Goal: Task Accomplishment & Management: Complete application form

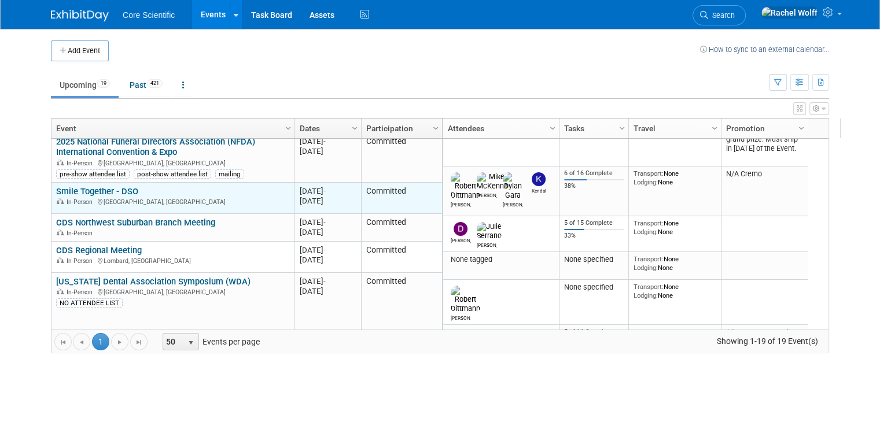
click at [105, 189] on link "Smile Together - DSO" at bounding box center [97, 191] width 82 height 10
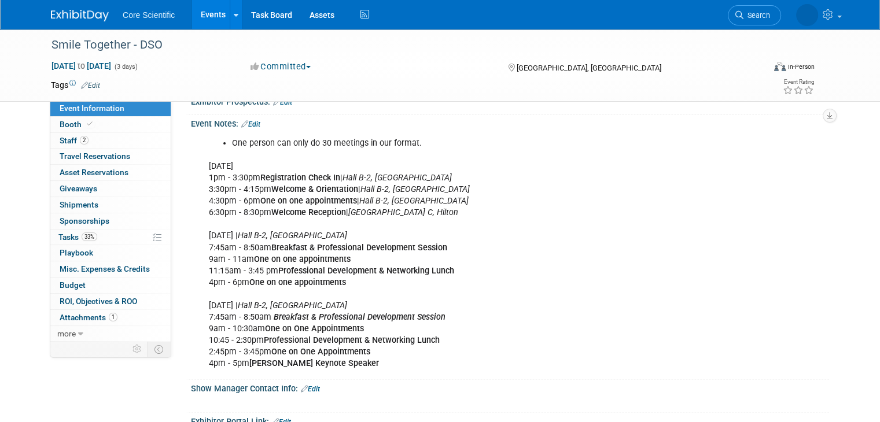
scroll to position [419, 0]
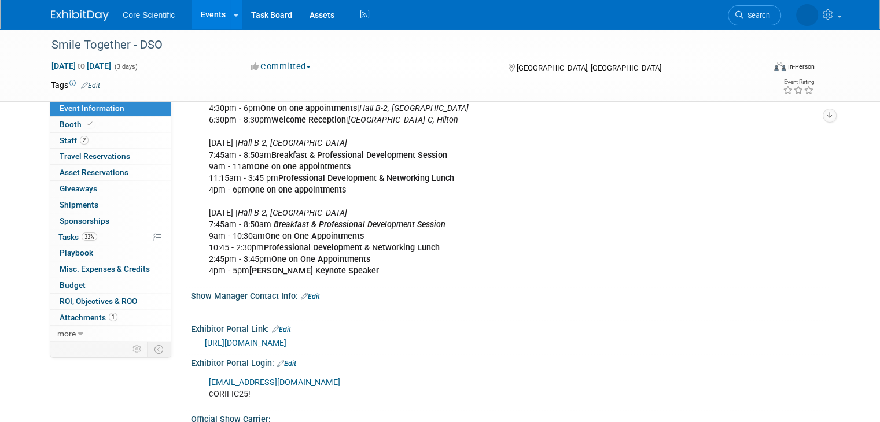
click at [286, 338] on link "https://matchmaking.grip.events/smiletogether/event-login" at bounding box center [246, 342] width 82 height 9
click at [53, 24] on div "Core Scientific Events Add Event Bulk Upload Events Shareable Event Boards Rece…" at bounding box center [440, 14] width 778 height 29
click at [60, 14] on img at bounding box center [80, 16] width 58 height 12
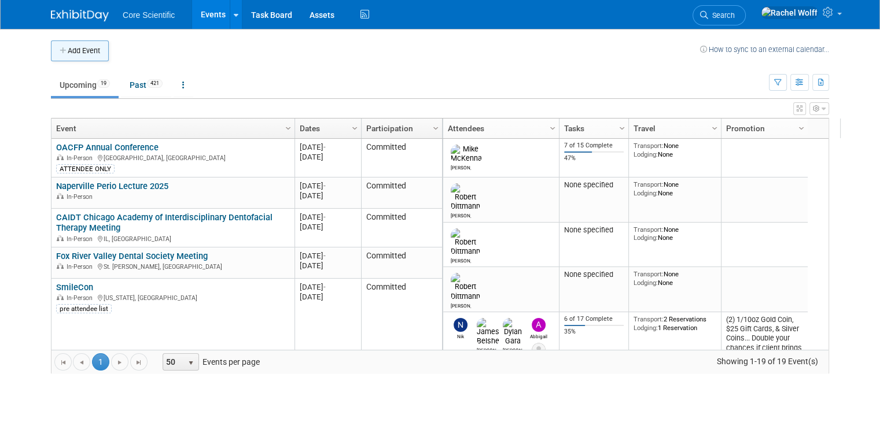
click at [74, 49] on button "Add Event" at bounding box center [80, 50] width 58 height 21
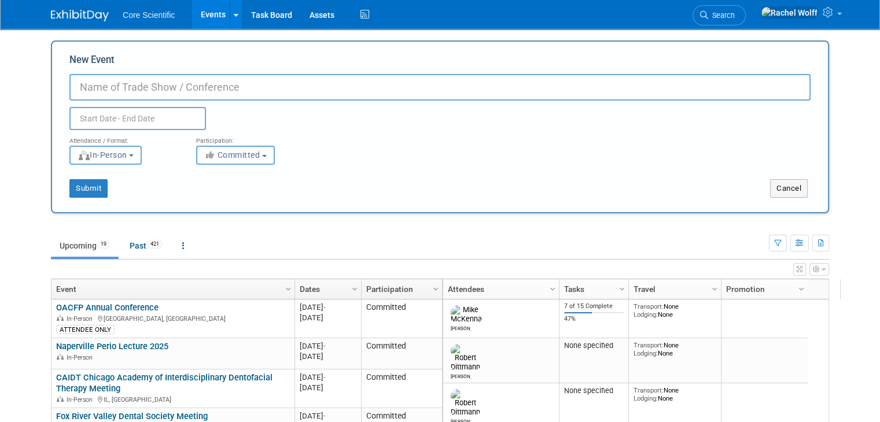
click at [194, 89] on input "New Event" at bounding box center [439, 87] width 741 height 27
type input "C"
click at [746, 20] on link "Search" at bounding box center [718, 15] width 53 height 20
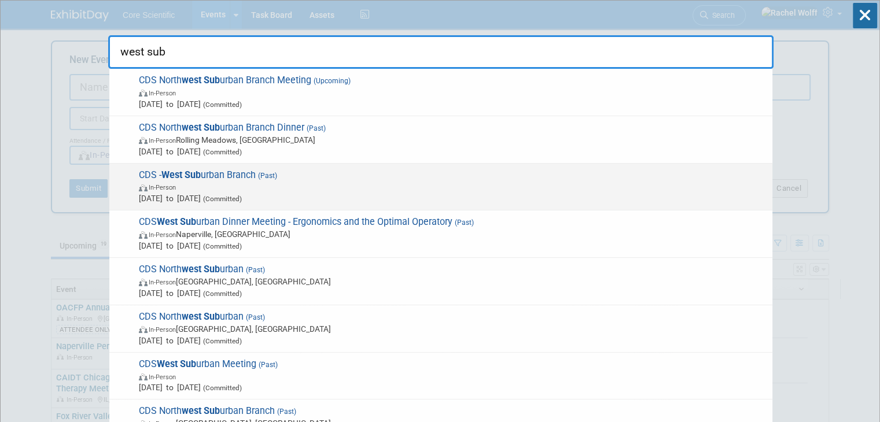
type input "west sub"
click at [474, 175] on span "CDS - West Sub urban Branch (Past) In-Person Oct 8, 2024 to Oct 8, 2024 (Commit…" at bounding box center [450, 187] width 631 height 35
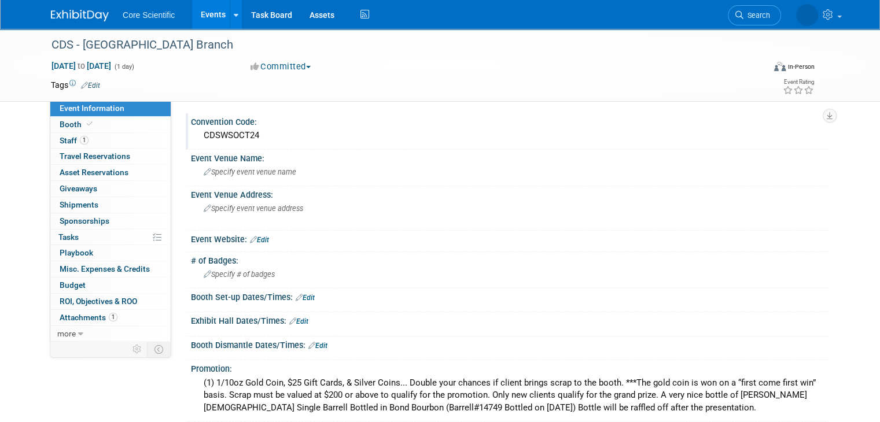
drag, startPoint x: 257, startPoint y: 138, endPoint x: 184, endPoint y: 140, distance: 72.9
click at [191, 140] on div "CDSWSOCT24" at bounding box center [510, 136] width 638 height 19
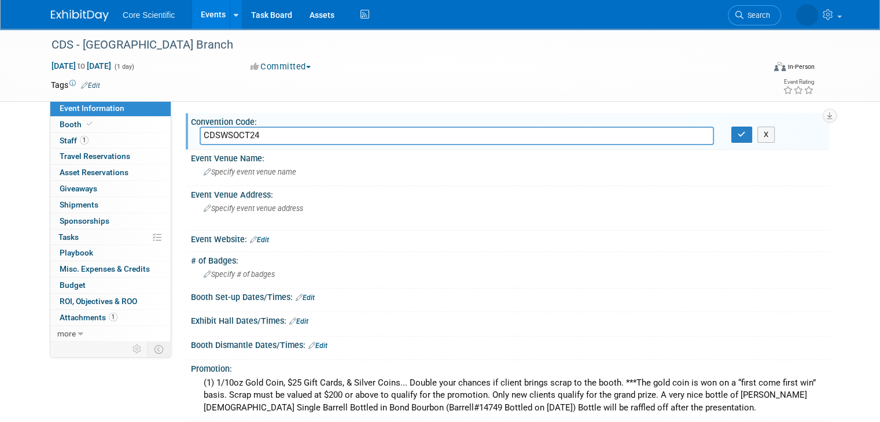
click at [382, 110] on div "Convention Code: CDSWSOCT24 CDSWSOCT24 X Event Venue Name: Specify event venue …" at bounding box center [500, 221] width 658 height 240
click at [743, 130] on button "button" at bounding box center [741, 135] width 21 height 16
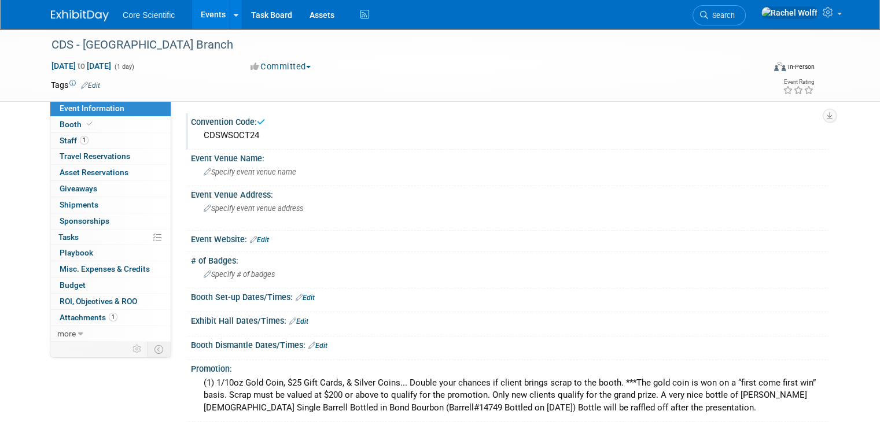
click at [88, 21] on img at bounding box center [80, 16] width 58 height 12
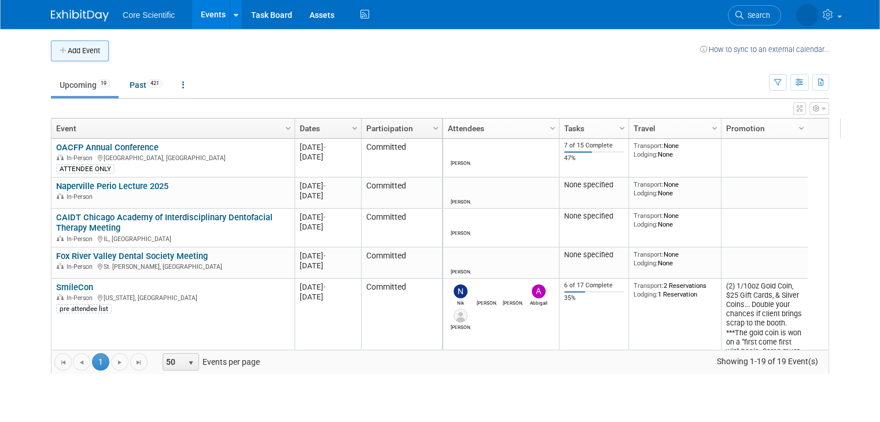
click at [86, 47] on button "Add Event" at bounding box center [80, 50] width 58 height 21
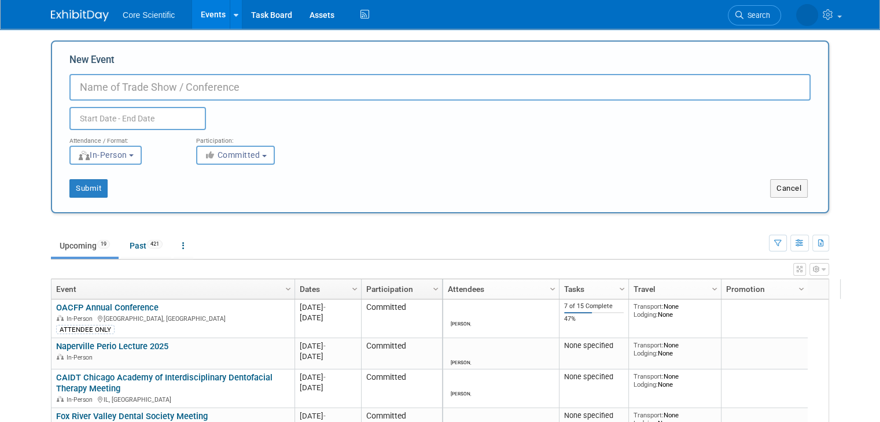
click at [396, 87] on input "New Event" at bounding box center [439, 87] width 741 height 27
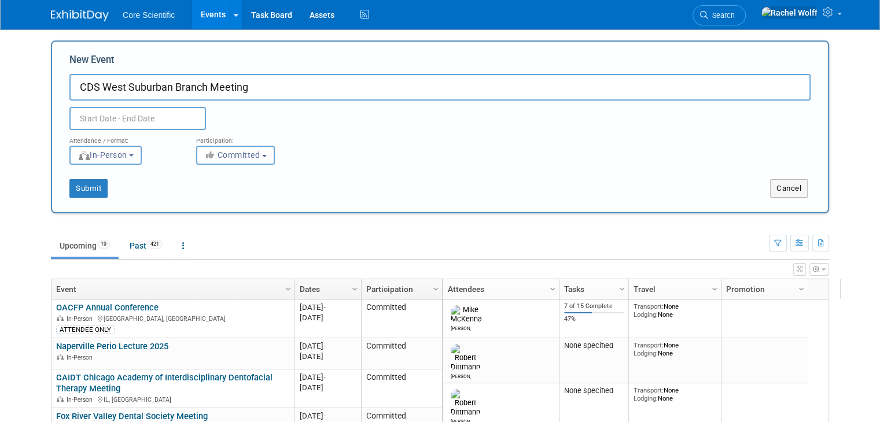
type input "CDS West Suburban Branch Meeting"
click at [143, 112] on input "text" at bounding box center [137, 118] width 137 height 23
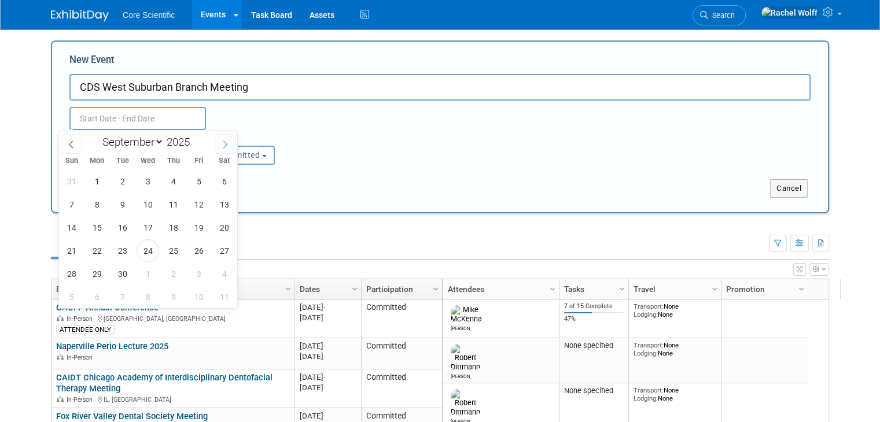
click at [227, 144] on icon at bounding box center [225, 145] width 8 height 8
select select "11"
click at [227, 144] on icon at bounding box center [225, 145] width 8 height 8
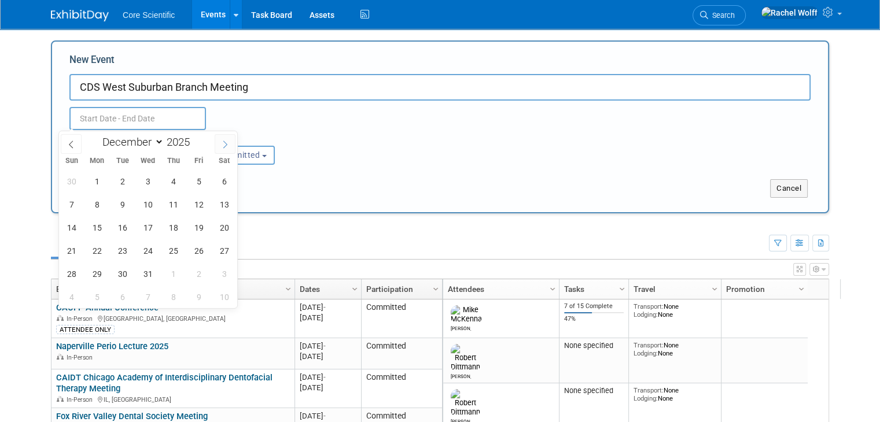
type input "2026"
click at [227, 144] on icon at bounding box center [225, 145] width 8 height 8
select select "2"
click at [128, 181] on span "3" at bounding box center [122, 181] width 23 height 23
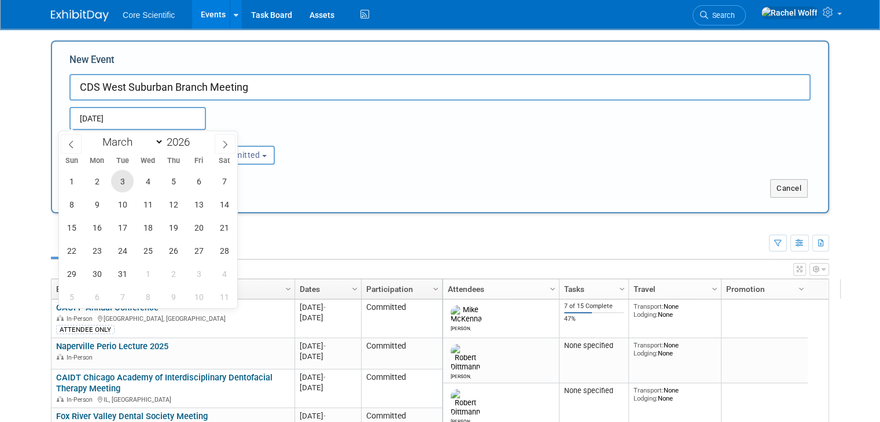
type input "Mar 3, 2026 to Mar 3, 2026"
click at [428, 150] on div "Attendance / Format: <img src="https://www.exhibitday.com/Images/Format-InPerso…" at bounding box center [440, 147] width 758 height 35
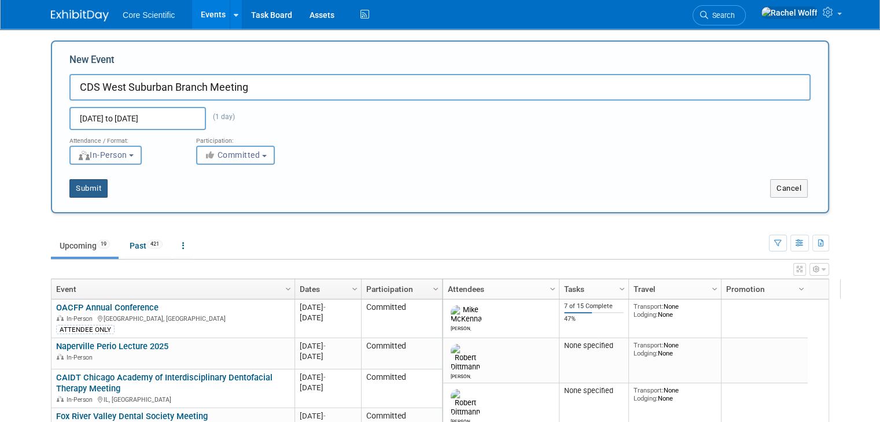
click at [84, 187] on button "Submit" at bounding box center [88, 188] width 38 height 19
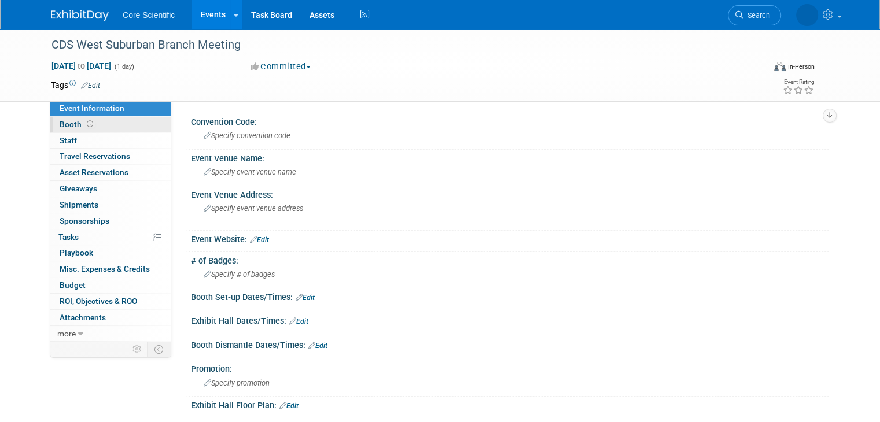
click at [95, 123] on link "Booth" at bounding box center [110, 125] width 120 height 16
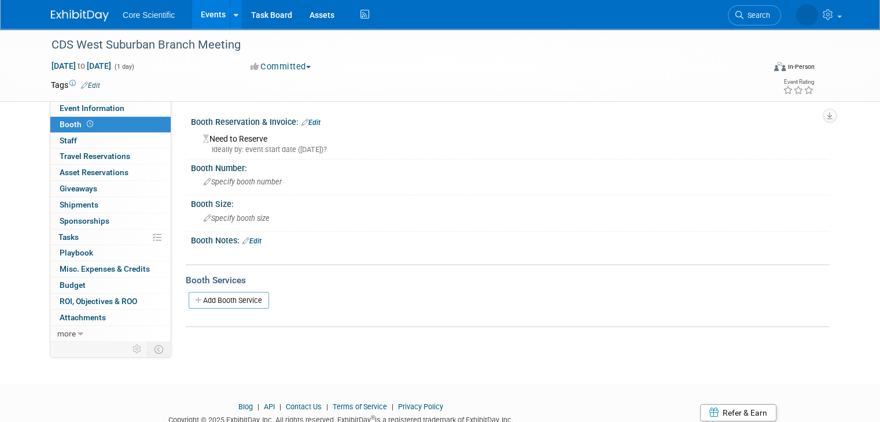
click at [305, 119] on link "Edit" at bounding box center [310, 123] width 19 height 8
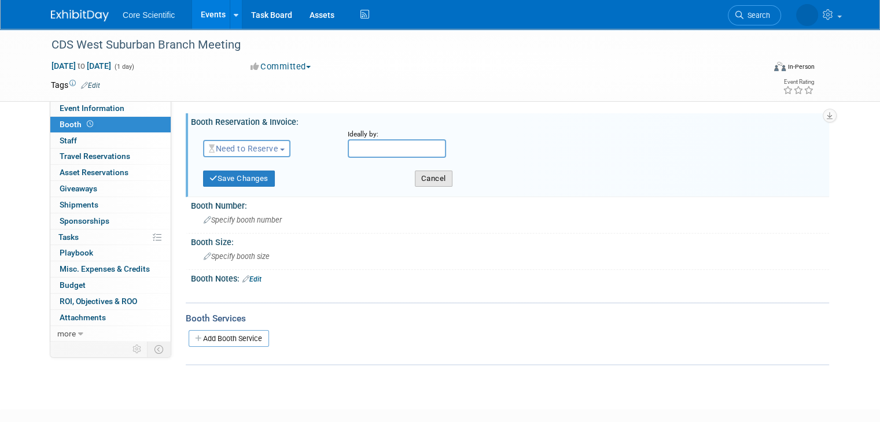
click at [441, 182] on button "Cancel" at bounding box center [434, 179] width 38 height 16
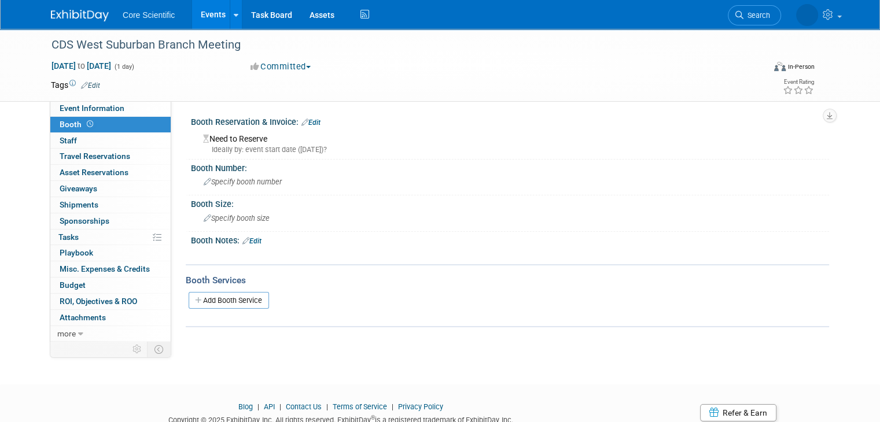
click at [308, 119] on link "Edit" at bounding box center [310, 123] width 19 height 8
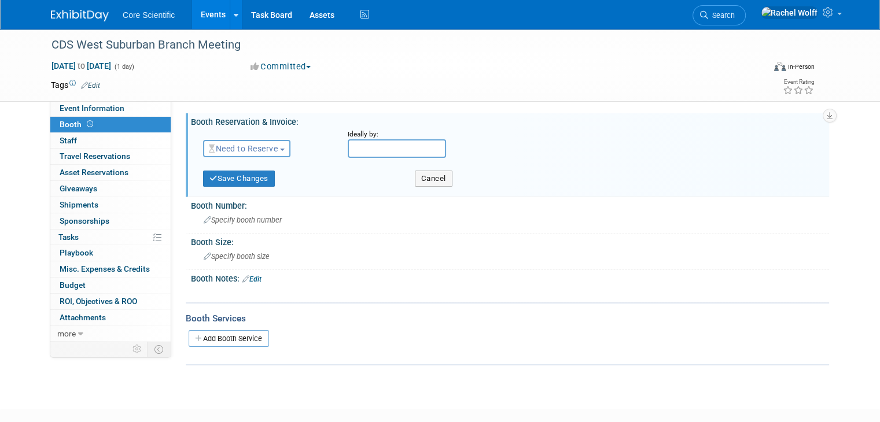
click at [228, 147] on span "Need to Reserve" at bounding box center [243, 148] width 69 height 9
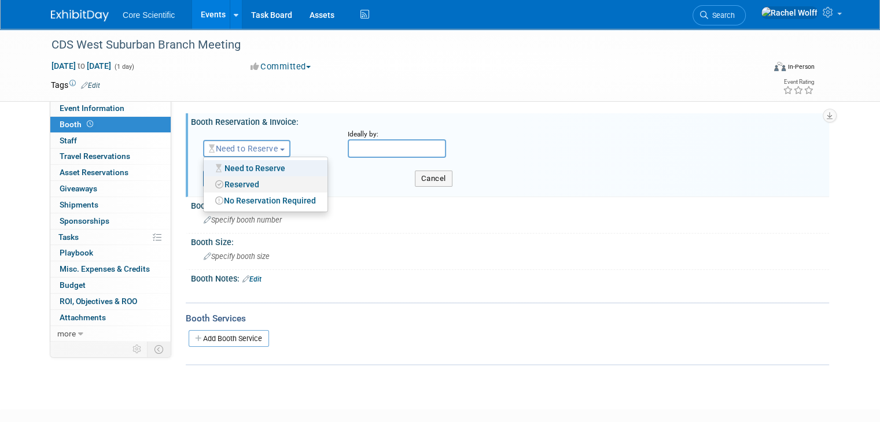
click at [231, 186] on link "Reserved" at bounding box center [266, 184] width 124 height 16
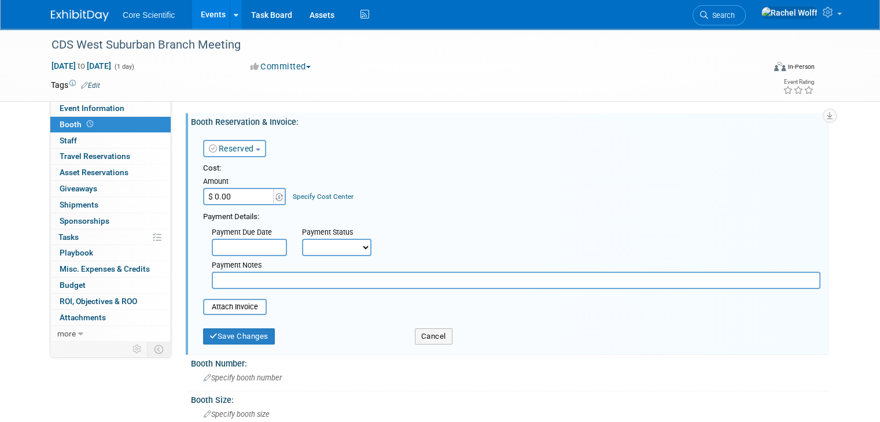
click at [222, 197] on input "$ 0.00" at bounding box center [239, 196] width 72 height 17
type input "$ 500.00"
click at [326, 250] on select "Not Paid Yet Partially Paid Paid in Full" at bounding box center [336, 247] width 69 height 17
select select "1"
click at [302, 239] on select "Not Paid Yet Partially Paid Paid in Full" at bounding box center [336, 247] width 69 height 17
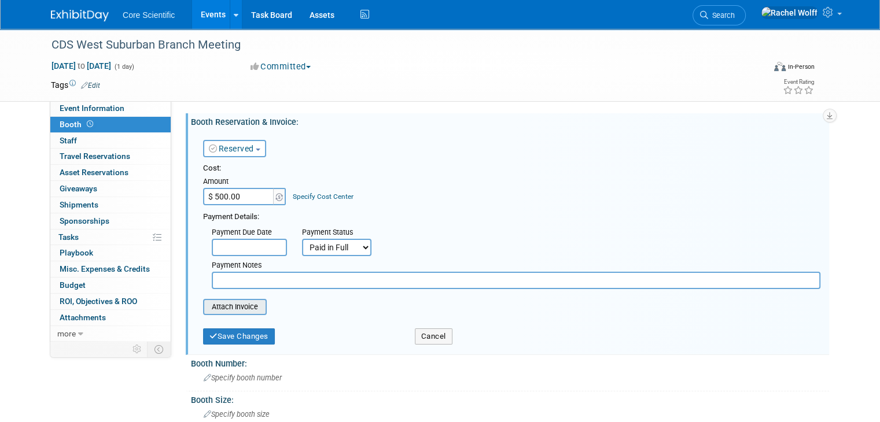
click at [233, 306] on input "file" at bounding box center [197, 307] width 138 height 14
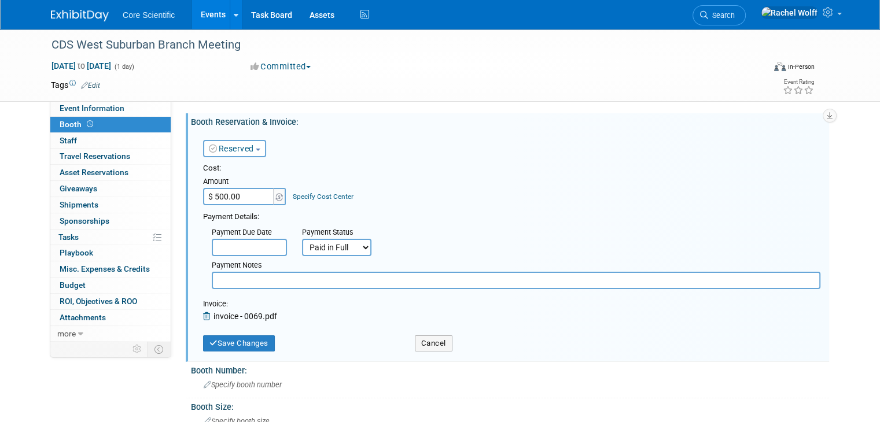
click at [256, 316] on span "invoice - 0069.pdf" at bounding box center [245, 316] width 64 height 9
click at [223, 308] on div "Invoice:" at bounding box center [240, 305] width 74 height 12
click at [419, 336] on button "Cancel" at bounding box center [434, 344] width 38 height 16
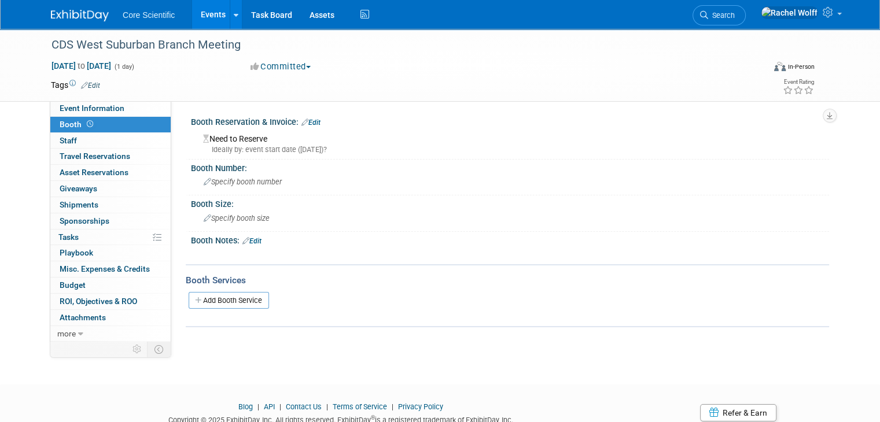
click at [342, 93] on div "Tags Edit Event Rating" at bounding box center [432, 88] width 781 height 20
click at [65, 18] on img at bounding box center [80, 16] width 58 height 12
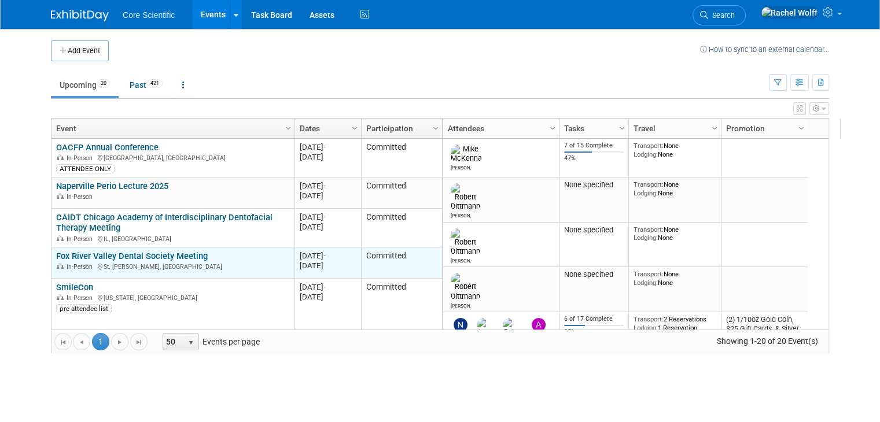
click at [134, 255] on link "Fox River Valley Dental Society Meeting" at bounding box center [132, 256] width 152 height 10
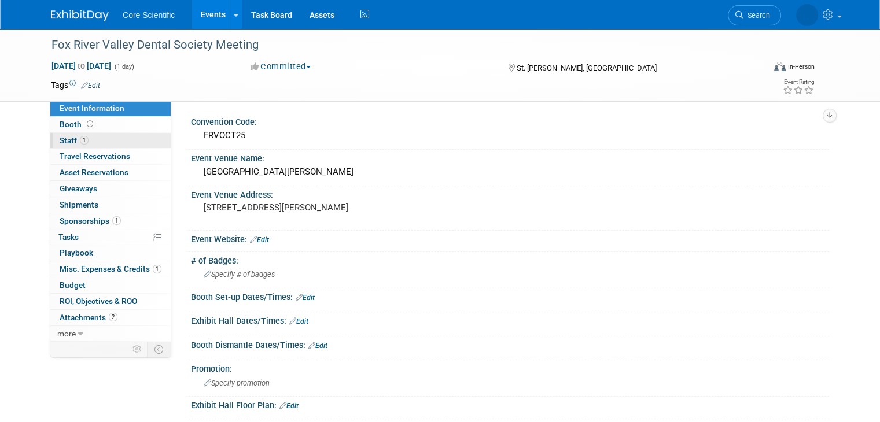
click at [146, 138] on link "1 Staff 1" at bounding box center [110, 141] width 120 height 16
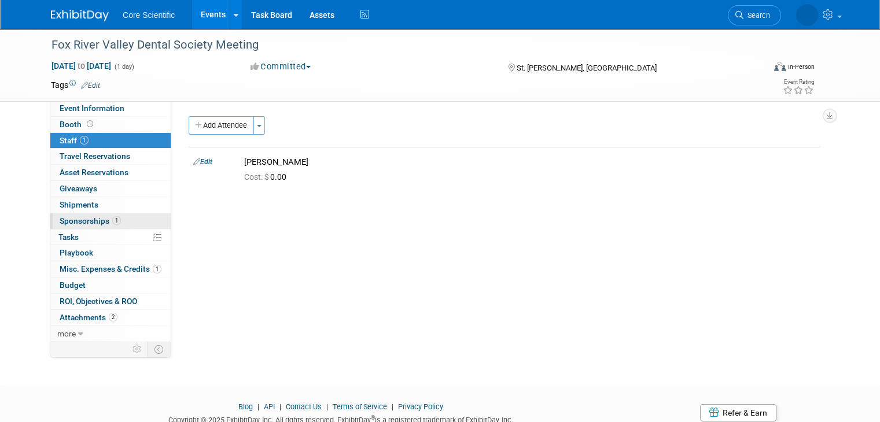
click at [141, 218] on link "1 Sponsorships 1" at bounding box center [110, 221] width 120 height 16
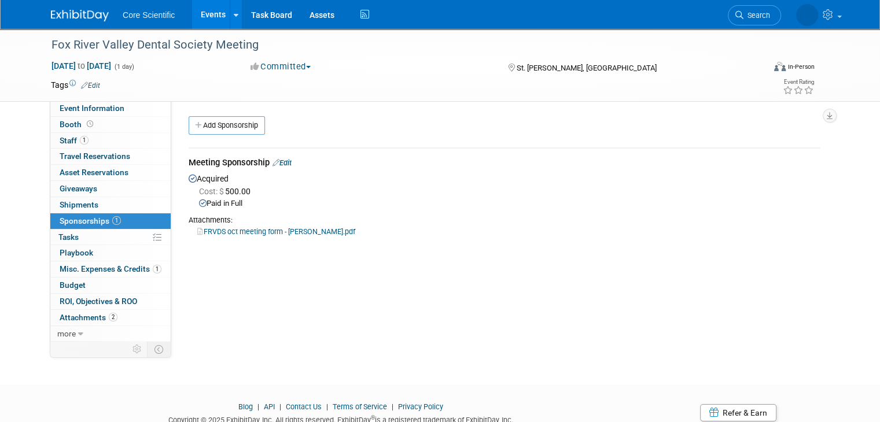
click at [275, 231] on link "FRVDS oct meeting form - [PERSON_NAME].pdf" at bounding box center [276, 231] width 158 height 9
click at [60, 14] on img at bounding box center [80, 16] width 58 height 12
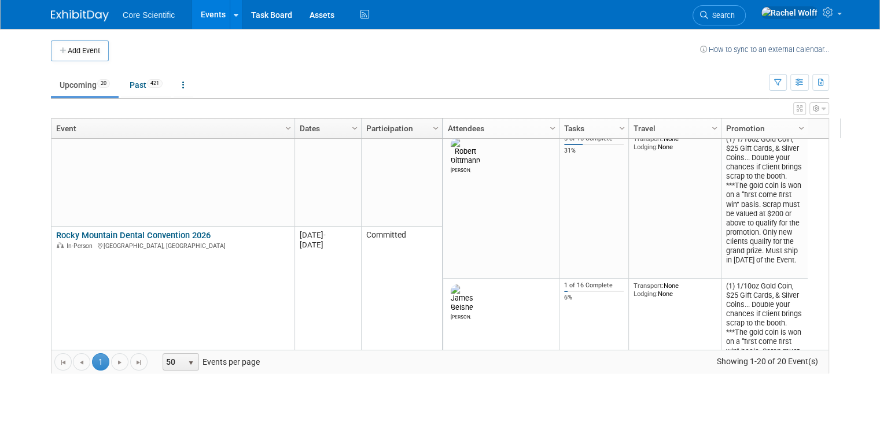
scroll to position [278, 0]
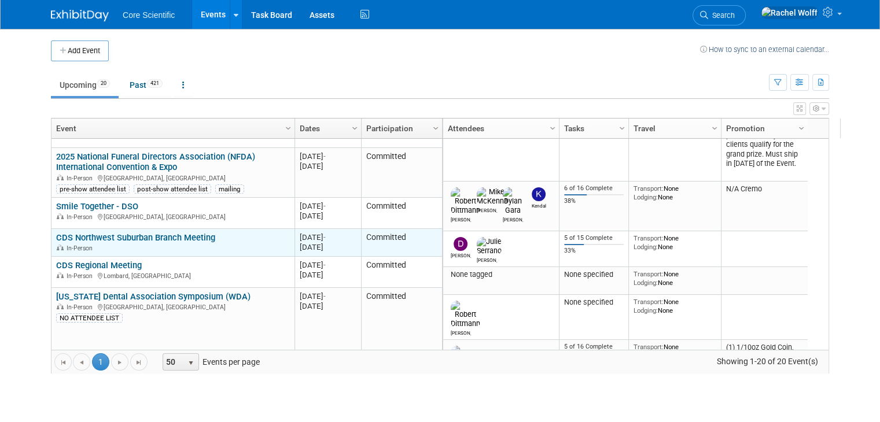
click at [191, 237] on link "CDS Northwest Suburban Branch Meeting" at bounding box center [135, 238] width 159 height 10
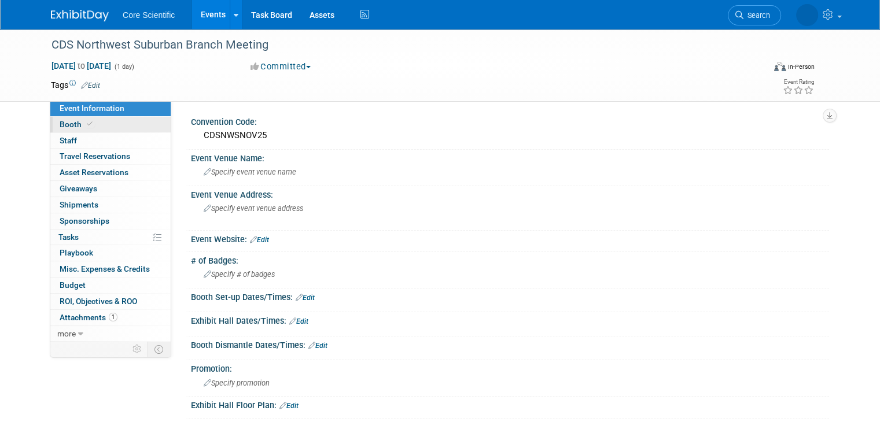
click at [113, 126] on link "Booth" at bounding box center [110, 125] width 120 height 16
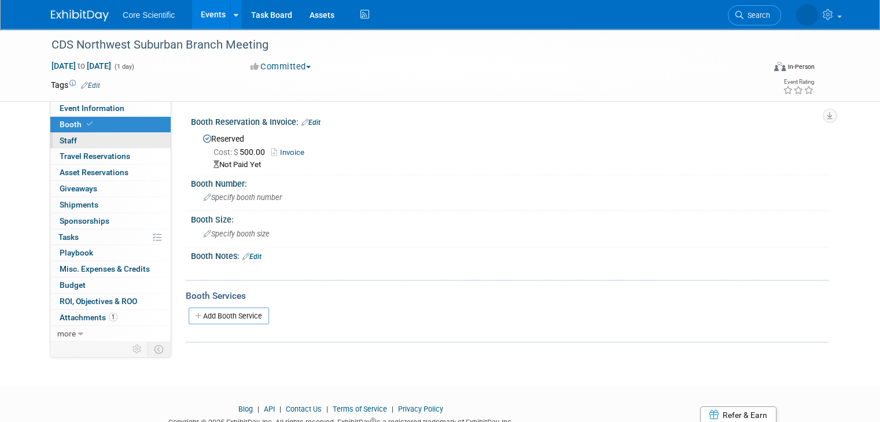
click at [109, 143] on link "0 Staff 0" at bounding box center [110, 141] width 120 height 16
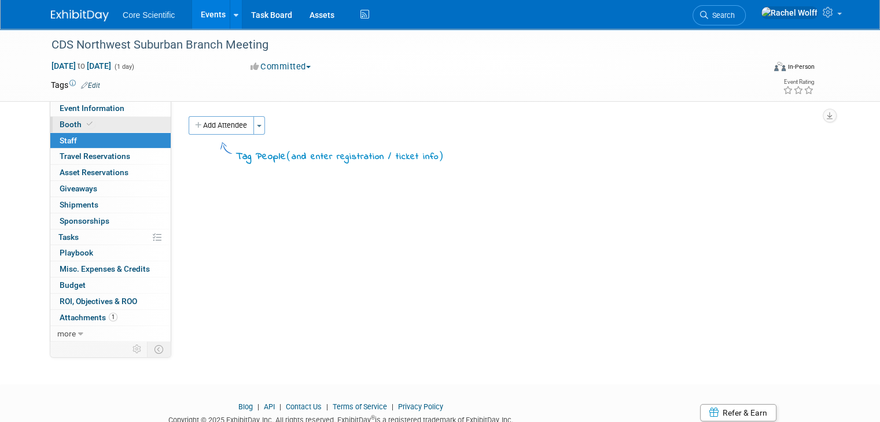
click at [110, 127] on link "Booth" at bounding box center [110, 125] width 120 height 16
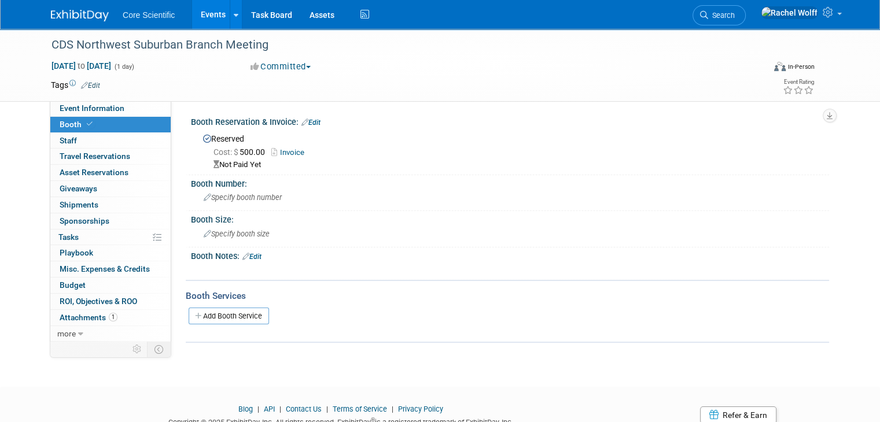
click at [286, 153] on link "Invoice" at bounding box center [290, 152] width 39 height 9
click at [114, 137] on link "0 Staff 0" at bounding box center [110, 141] width 120 height 16
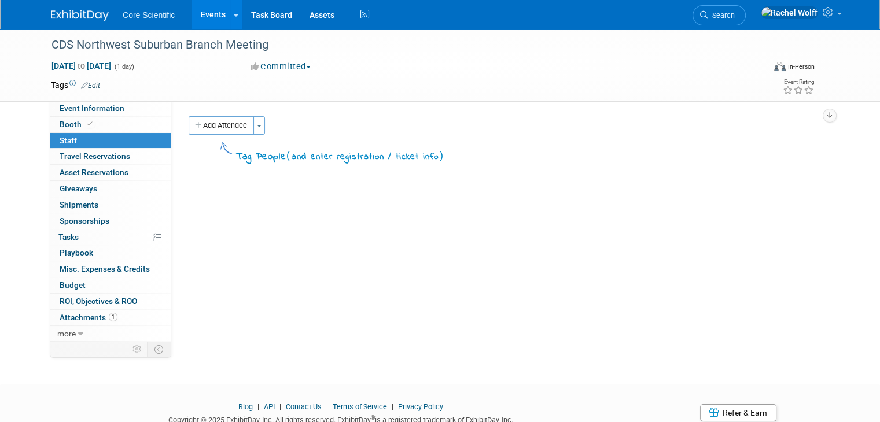
click at [209, 135] on div "Add Attendee Toggle Dropdown Quick -Tag Attendees Apply X (me) select all cancel" at bounding box center [504, 140] width 649 height 48
click at [213, 126] on button "Add Attendee" at bounding box center [221, 125] width 65 height 19
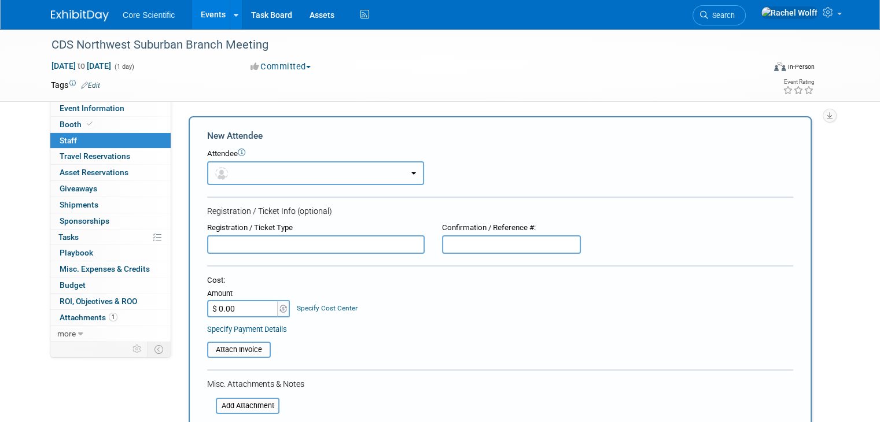
click at [256, 174] on button "button" at bounding box center [315, 173] width 217 height 24
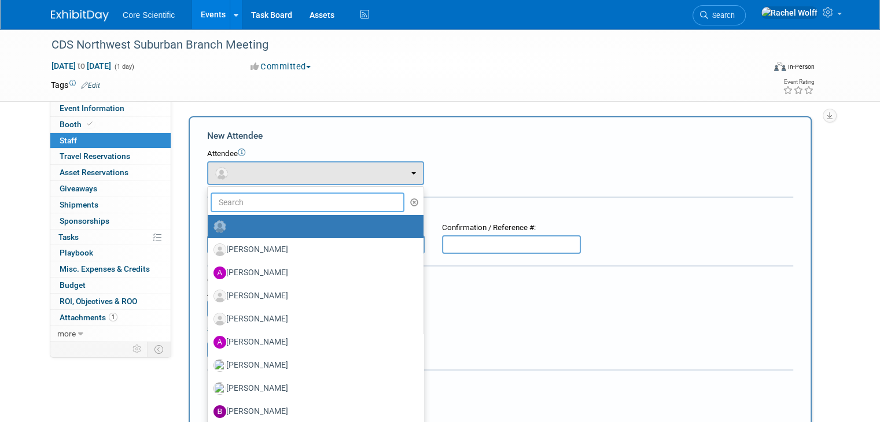
click at [240, 205] on input "text" at bounding box center [308, 203] width 194 height 20
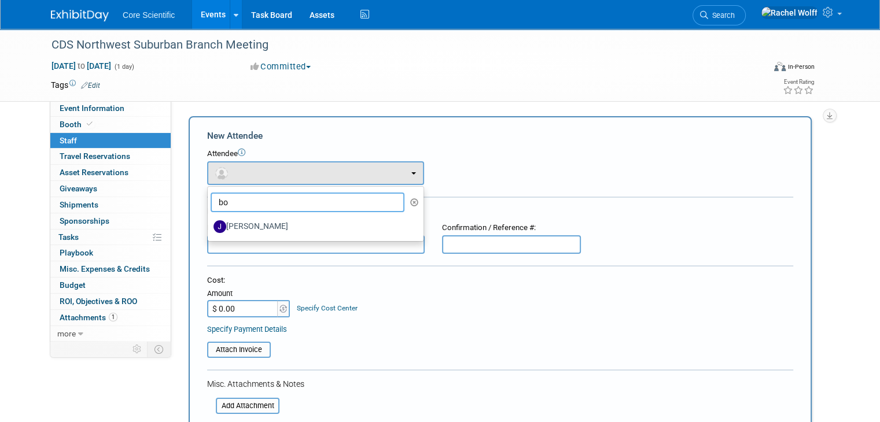
type input "b"
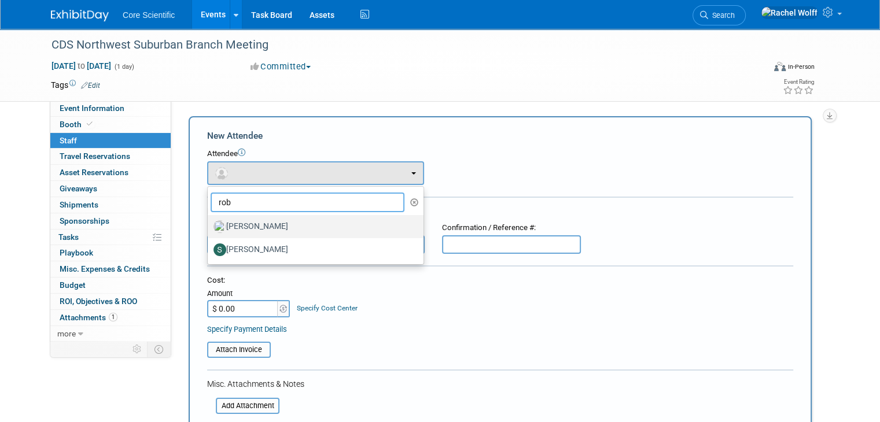
type input "rob"
click at [259, 222] on label "Robert Dittmann" at bounding box center [312, 227] width 198 height 19
click at [209, 222] on input "Robert Dittmann" at bounding box center [206, 226] width 8 height 8
select select "0b187db6-b03f-40e5-ac82-0cf0360676f1"
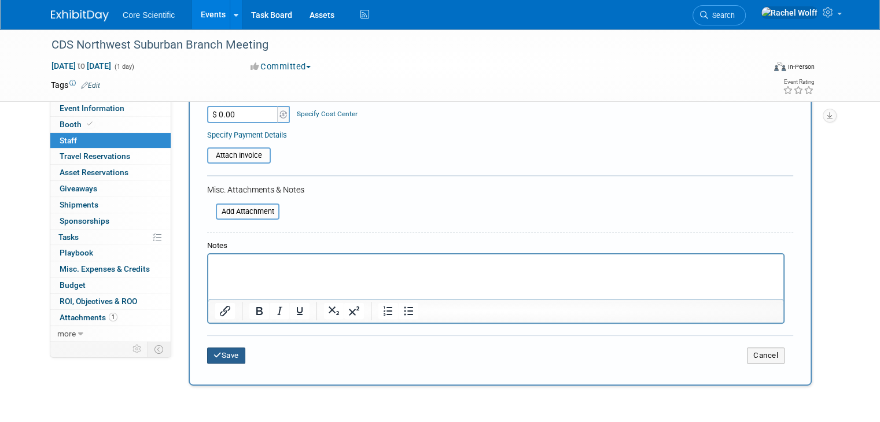
click at [213, 359] on button "Save" at bounding box center [226, 356] width 38 height 16
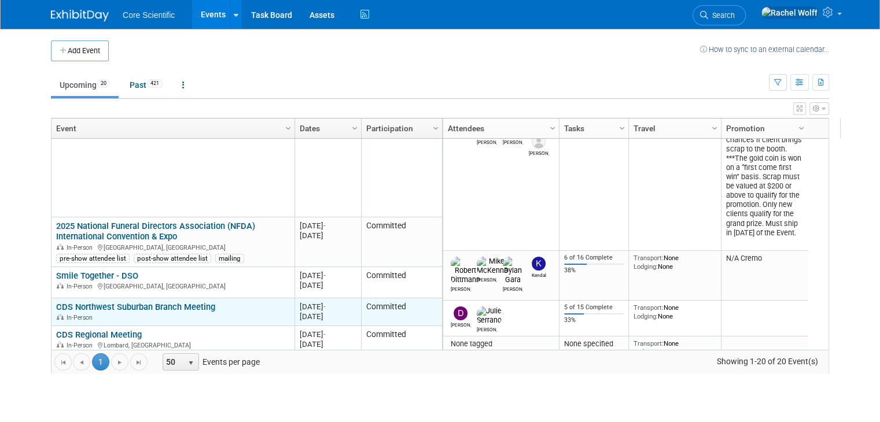
scroll to position [278, 0]
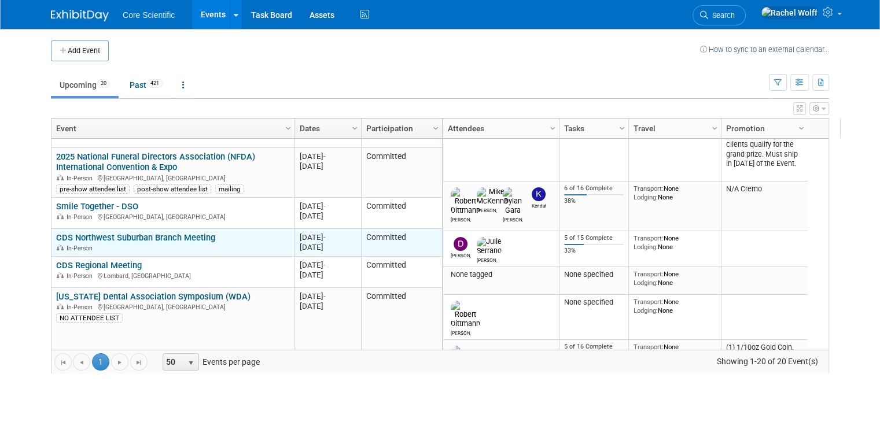
click at [180, 241] on link "CDS Northwest Suburban Branch Meeting" at bounding box center [135, 238] width 159 height 10
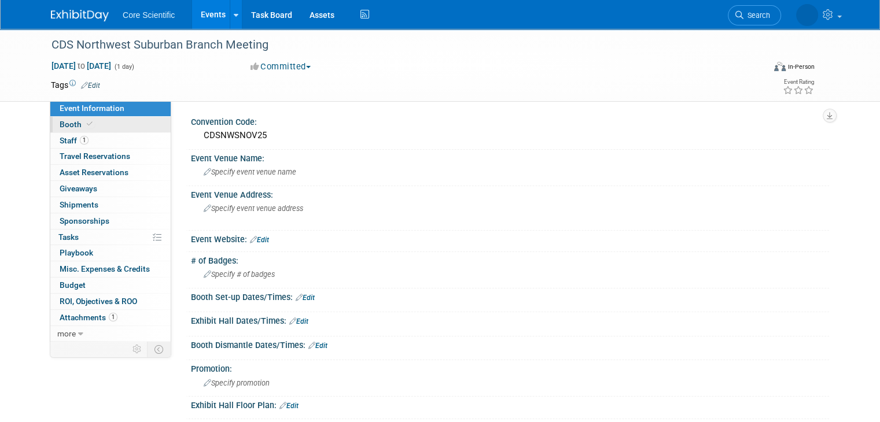
click at [123, 127] on link "Booth" at bounding box center [110, 125] width 120 height 16
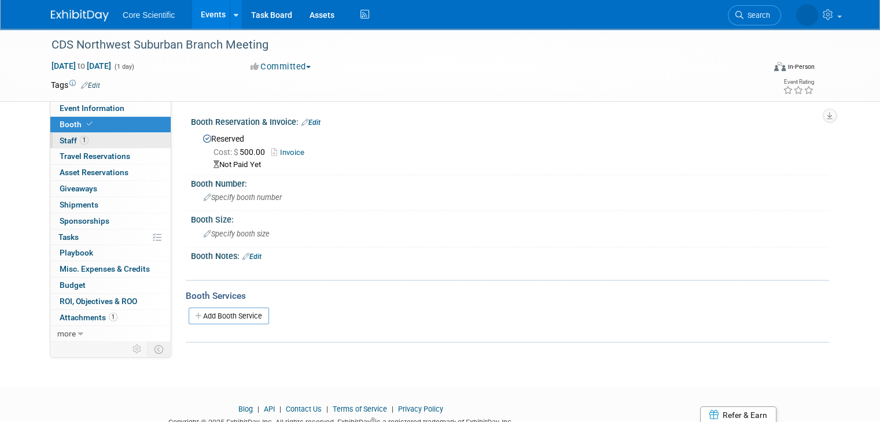
click at [119, 144] on link "1 Staff 1" at bounding box center [110, 141] width 120 height 16
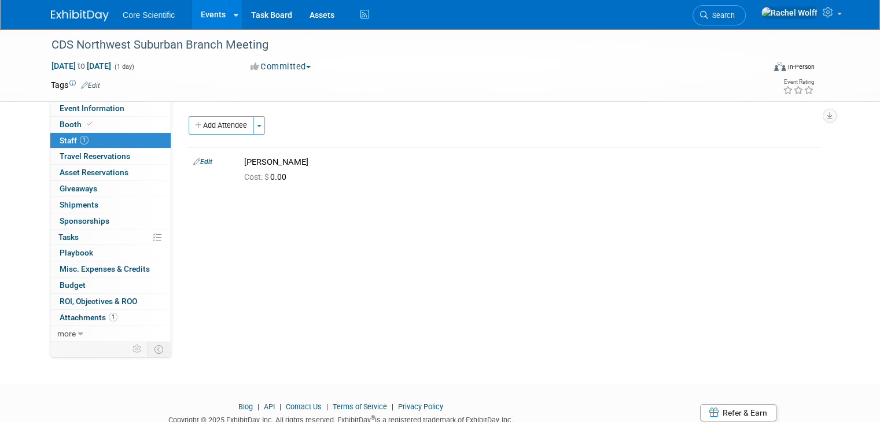
click at [222, 239] on div "Convention Code: CDSNWSNOV25 Event Venue Name: Specify event venue name Event V…" at bounding box center [500, 221] width 658 height 240
click at [109, 117] on link "Booth" at bounding box center [110, 125] width 120 height 16
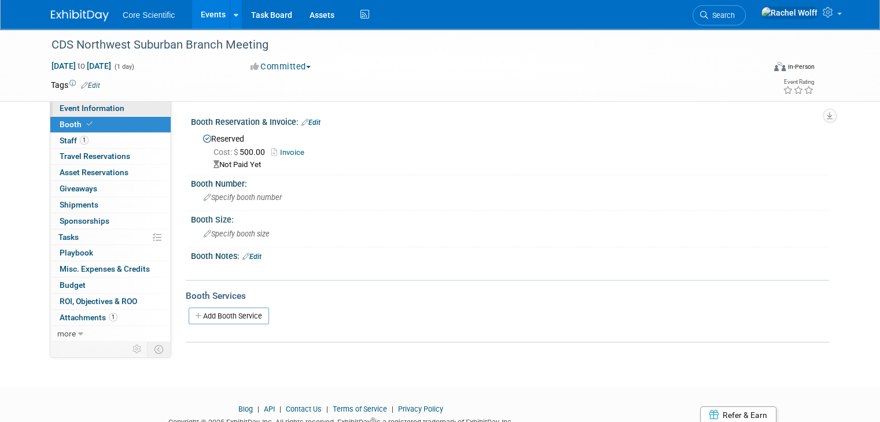
click at [114, 104] on link "Event Information" at bounding box center [110, 109] width 120 height 16
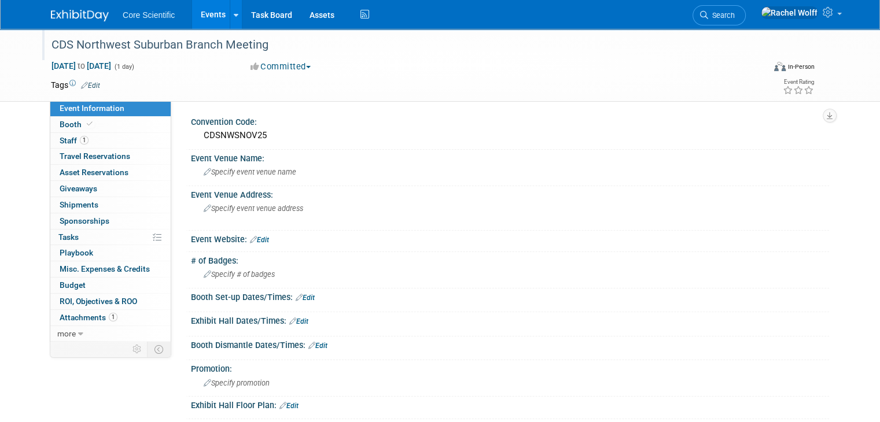
click at [81, 49] on div "CDS Northwest Suburban Branch Meeting" at bounding box center [398, 45] width 702 height 21
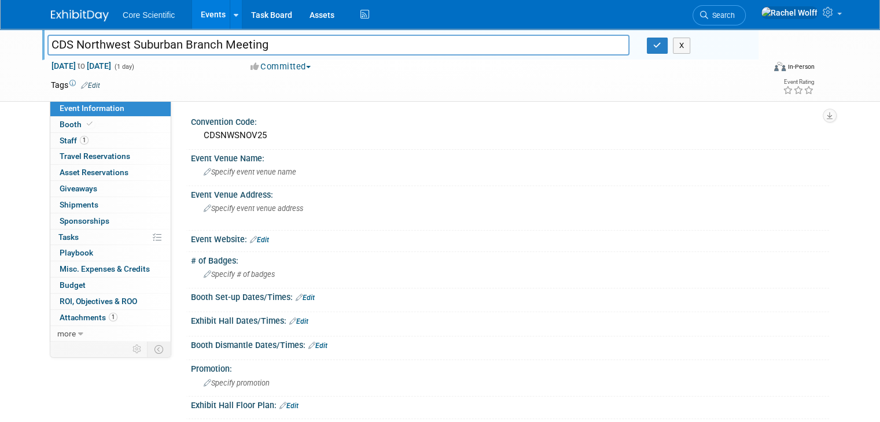
click at [81, 49] on input "CDS Northwest Suburban Branch Meeting" at bounding box center [338, 45] width 582 height 20
click at [662, 51] on button "button" at bounding box center [657, 46] width 21 height 16
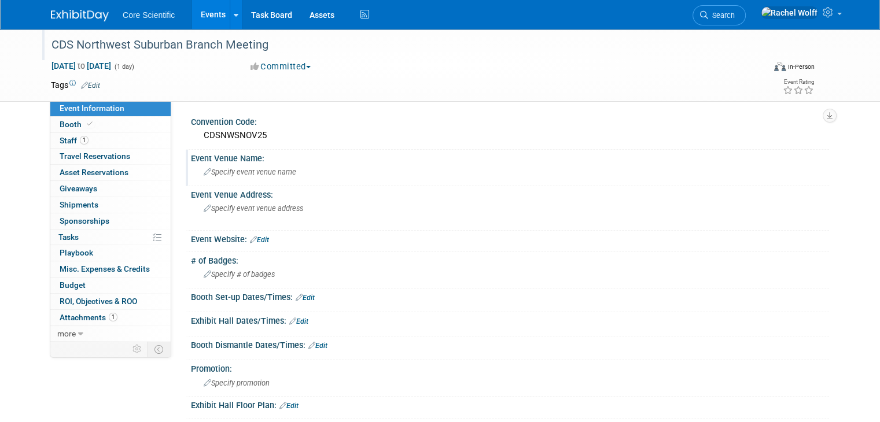
click at [346, 165] on div "Specify event venue name" at bounding box center [510, 172] width 621 height 18
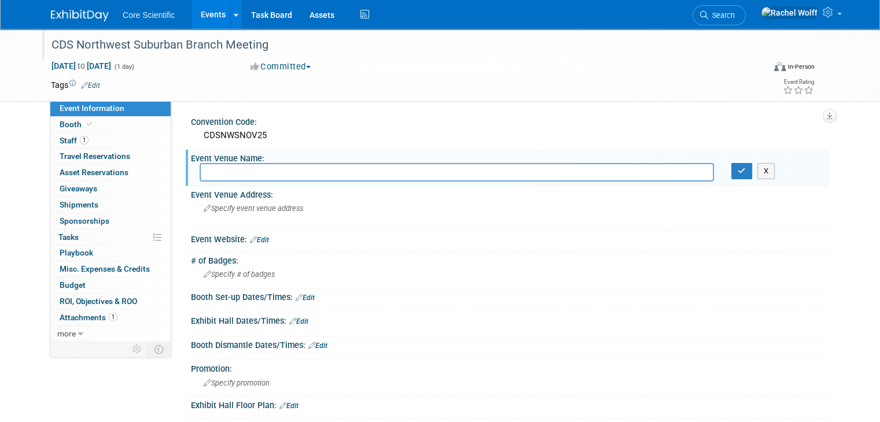
click at [327, 89] on td at bounding box center [392, 85] width 584 height 12
click at [775, 172] on button "X" at bounding box center [766, 171] width 18 height 16
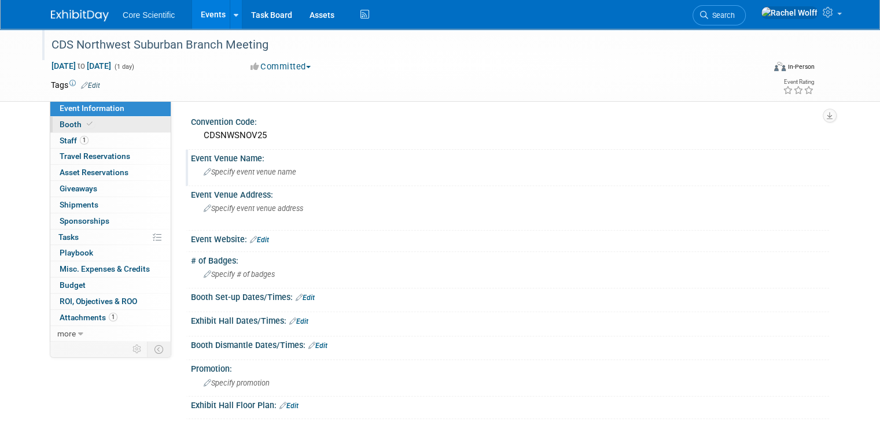
click at [100, 120] on link "Booth" at bounding box center [110, 125] width 120 height 16
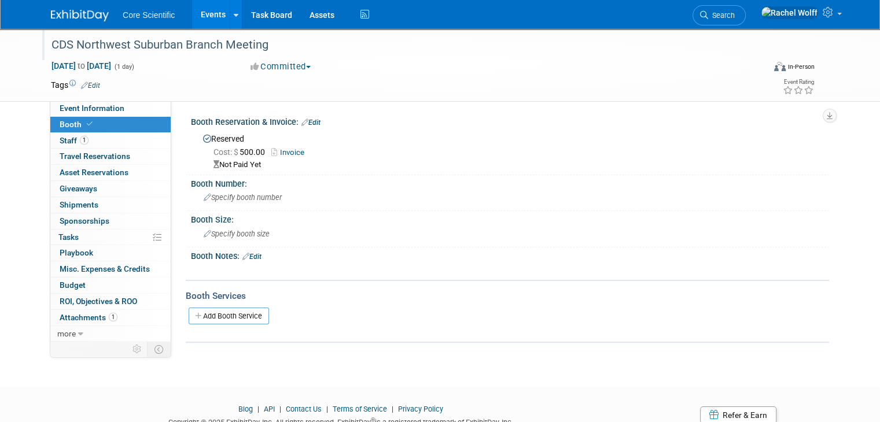
click at [288, 152] on link "Invoice" at bounding box center [290, 152] width 39 height 9
click at [301, 123] on link "Edit" at bounding box center [310, 123] width 19 height 8
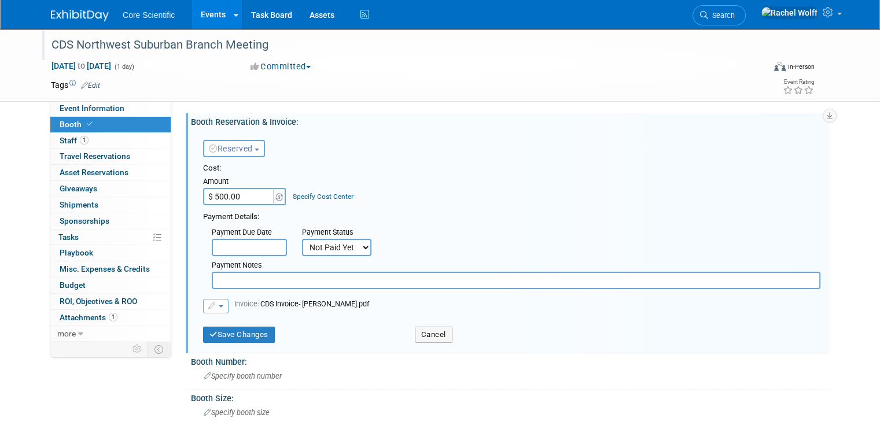
click at [245, 153] on span "Reserved" at bounding box center [231, 148] width 44 height 9
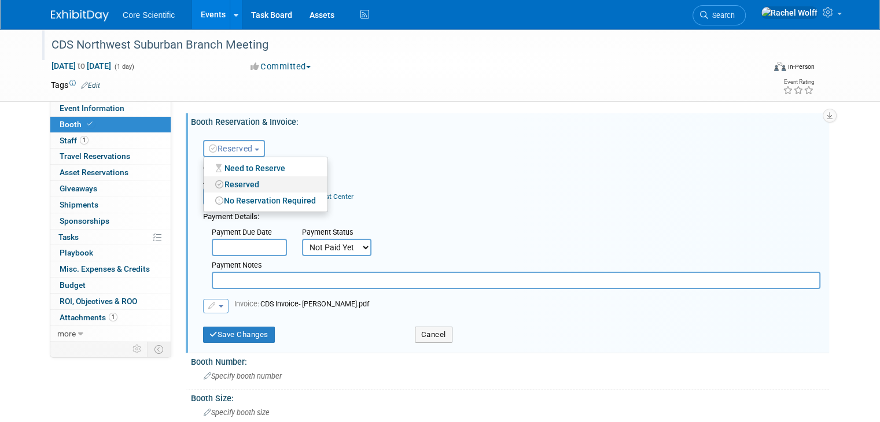
click at [250, 187] on link "Reserved" at bounding box center [266, 184] width 124 height 16
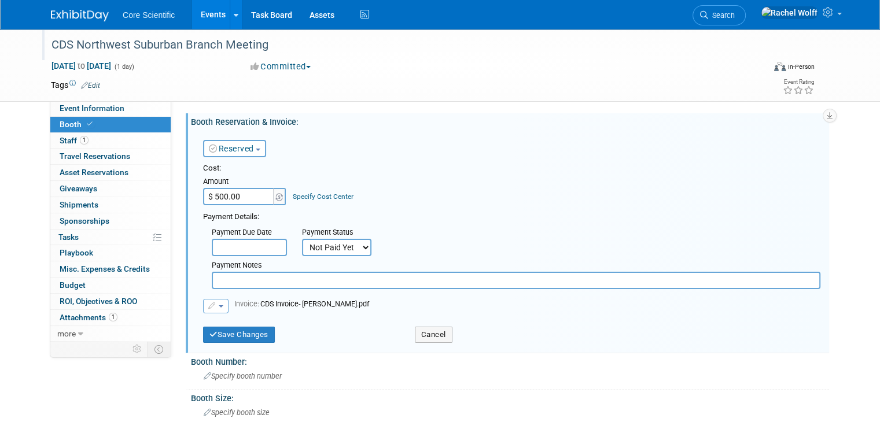
click at [356, 248] on select "Not Paid Yet Partially Paid Paid in Full" at bounding box center [336, 247] width 69 height 17
select select "1"
click at [302, 239] on select "Not Paid Yet Partially Paid Paid in Full" at bounding box center [336, 247] width 69 height 17
click at [205, 342] on div "Save Changes Cancel" at bounding box center [511, 334] width 617 height 30
click at [222, 331] on button "Save Changes" at bounding box center [239, 335] width 72 height 16
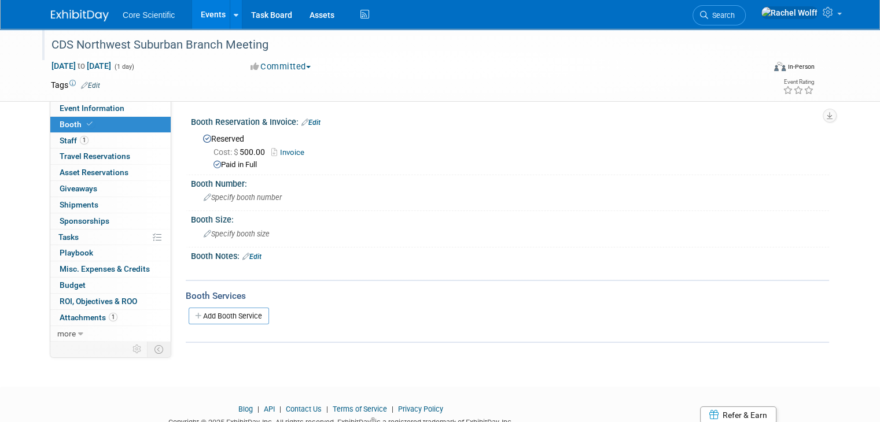
click at [305, 122] on link "Edit" at bounding box center [310, 123] width 19 height 8
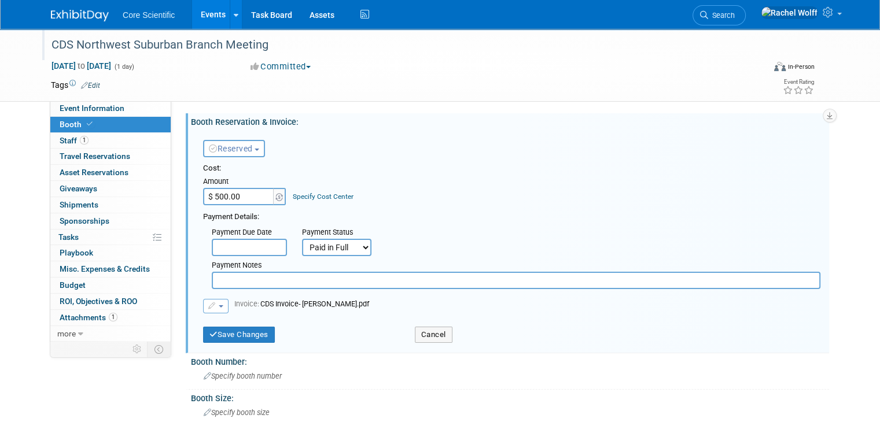
click at [265, 288] on input "text" at bounding box center [516, 280] width 609 height 17
type input "Paid 9/22"
click at [208, 336] on button "Save Changes" at bounding box center [239, 335] width 72 height 16
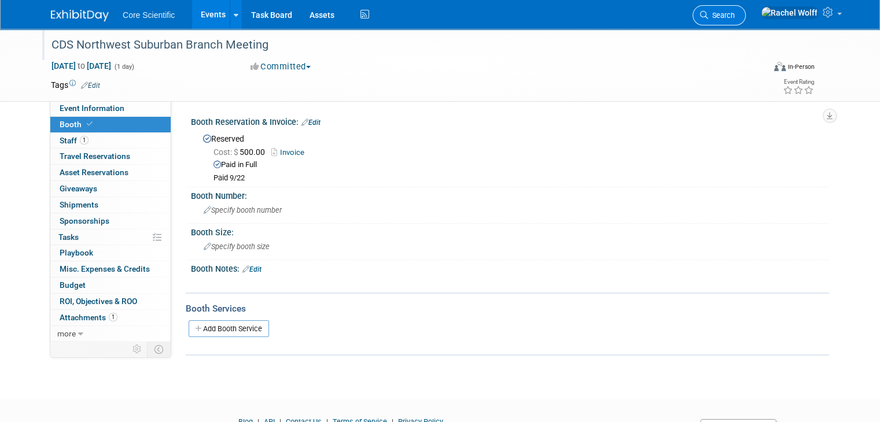
click at [735, 19] on span "Search" at bounding box center [721, 15] width 27 height 9
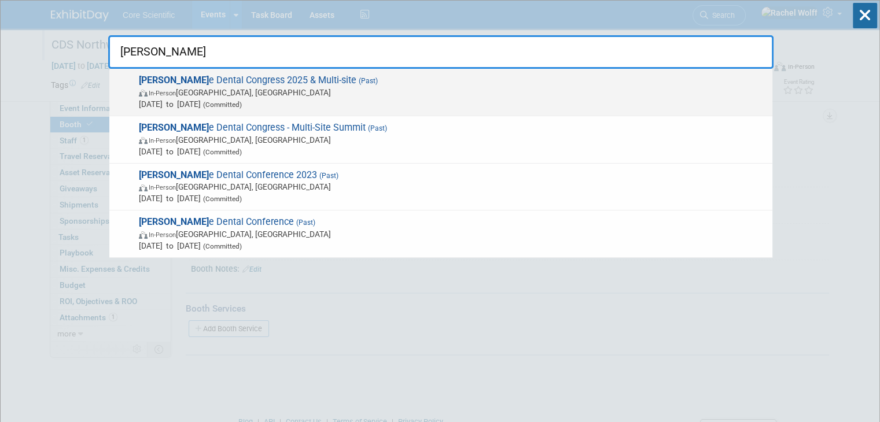
type input "yanke"
click at [569, 94] on span "In-Person Boston, MA" at bounding box center [453, 93] width 628 height 12
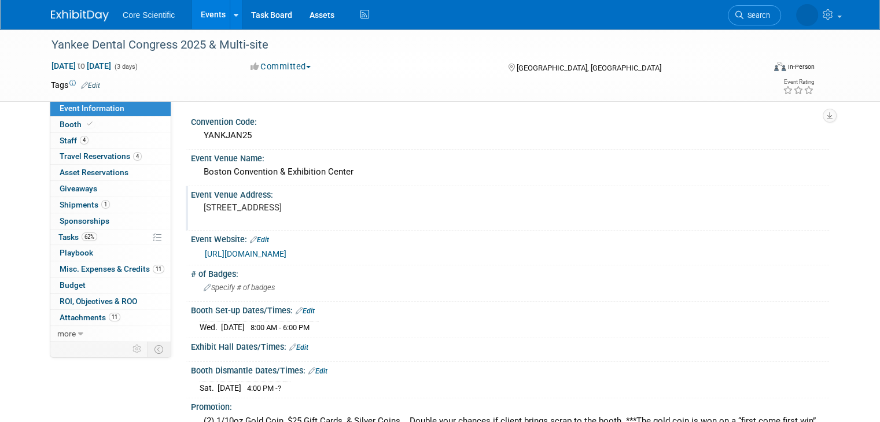
scroll to position [58, 0]
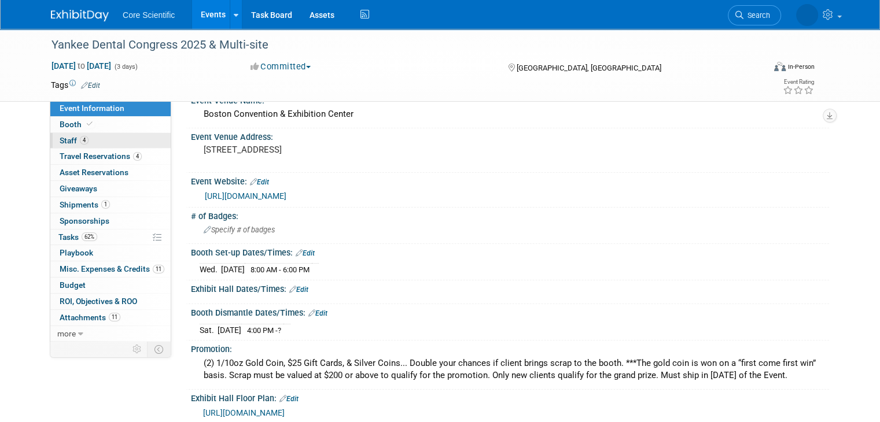
click at [131, 141] on link "4 Staff 4" at bounding box center [110, 141] width 120 height 16
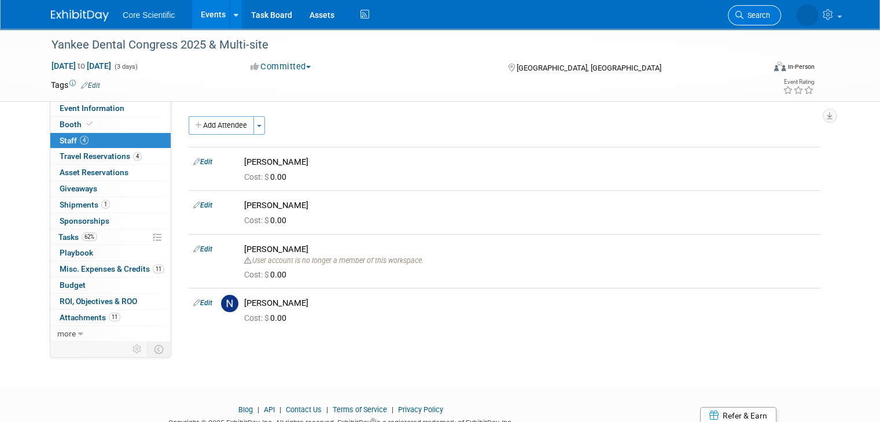
click at [768, 19] on span "Search" at bounding box center [756, 15] width 27 height 9
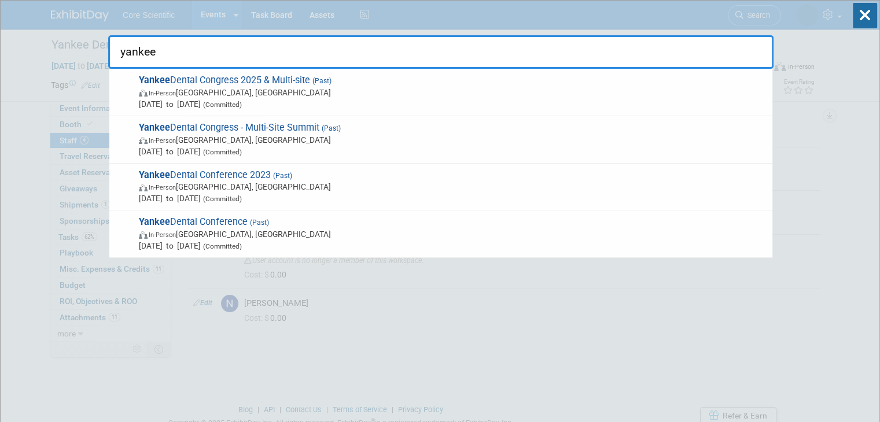
type input "yankee"
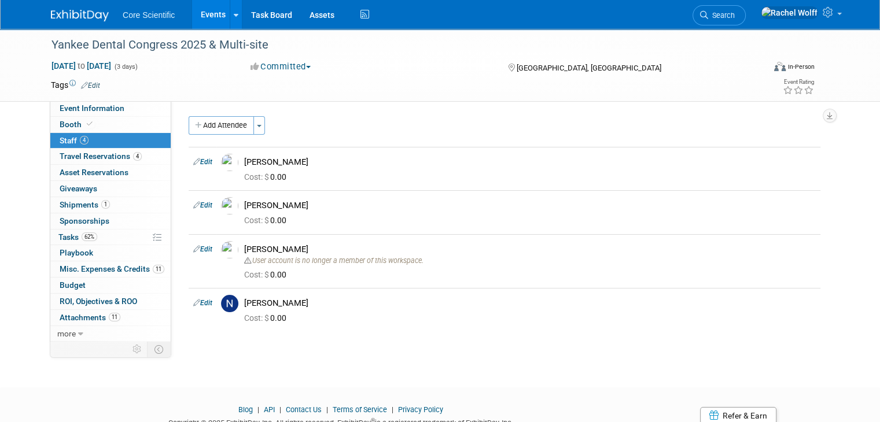
click at [51, 18] on img at bounding box center [80, 16] width 58 height 12
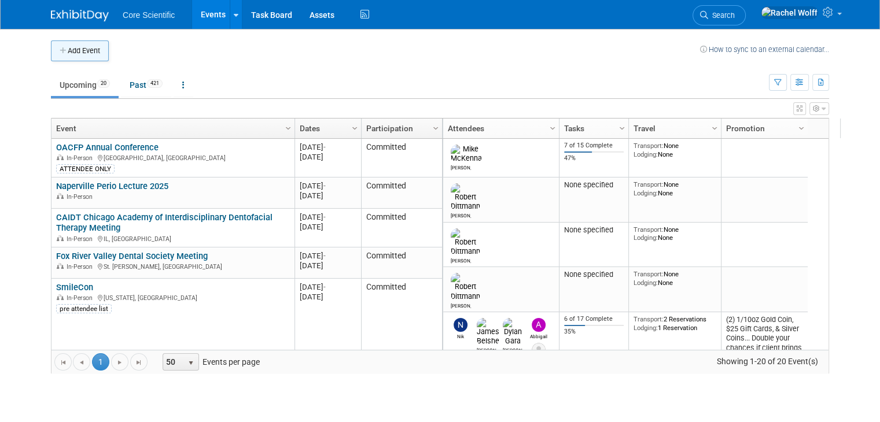
click at [74, 51] on button "Add Event" at bounding box center [80, 50] width 58 height 21
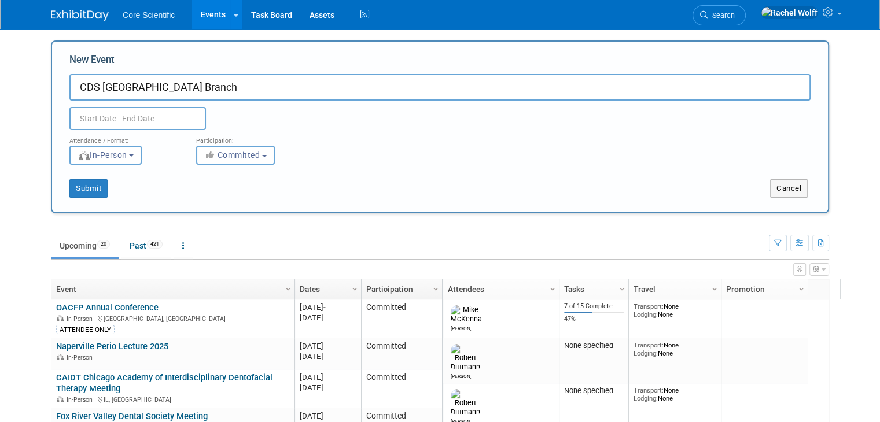
type input "CDS [GEOGRAPHIC_DATA] Branch"
click at [163, 117] on input "text" at bounding box center [137, 118] width 137 height 23
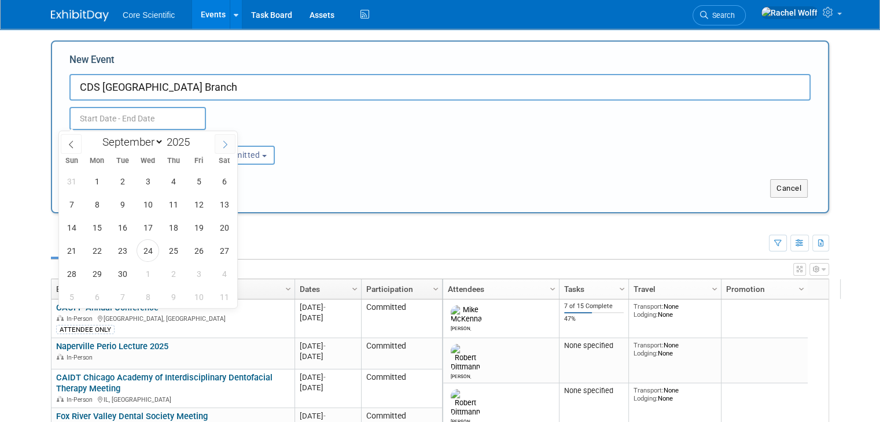
click at [220, 143] on span at bounding box center [225, 144] width 21 height 20
select select "9"
click at [131, 200] on span "7" at bounding box center [122, 204] width 23 height 23
type input "[DATE] to [DATE]"
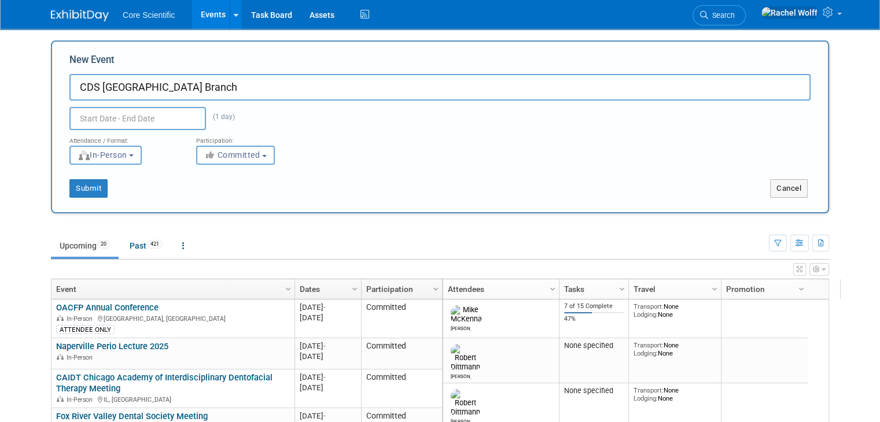
type input "[DATE] to [DATE]"
click at [323, 172] on div "Submit Cancel" at bounding box center [440, 181] width 758 height 33
click at [222, 83] on input "CDS West Suburban Branch" at bounding box center [439, 87] width 741 height 27
type input "CDS West Suburban Branch Meeting"
click at [79, 192] on button "Submit" at bounding box center [88, 188] width 38 height 19
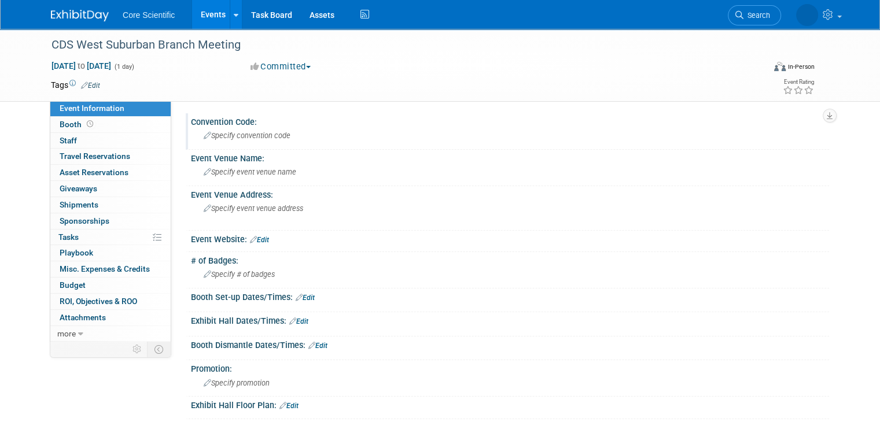
click at [259, 138] on span "Specify convention code" at bounding box center [247, 135] width 87 height 9
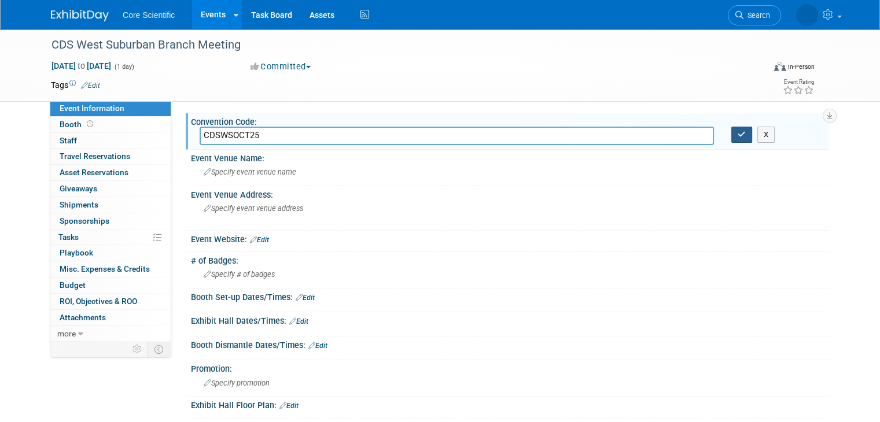
type input "CDSWSOCT25"
click at [746, 138] on icon "button" at bounding box center [742, 135] width 8 height 8
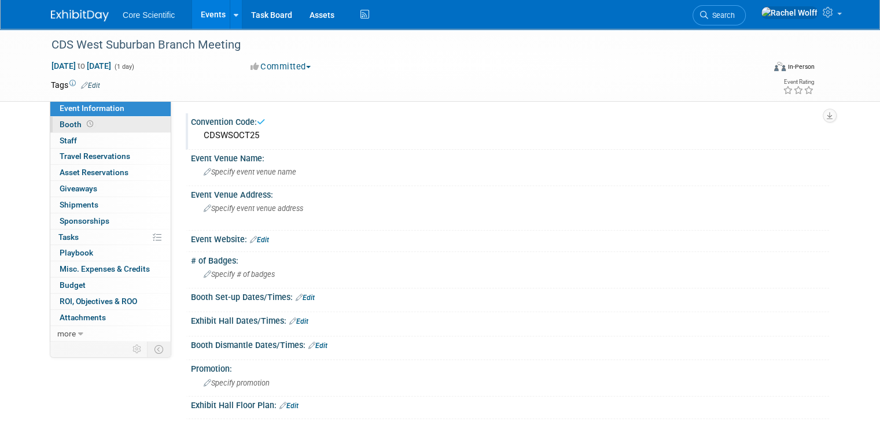
click at [103, 128] on link "Booth" at bounding box center [110, 125] width 120 height 16
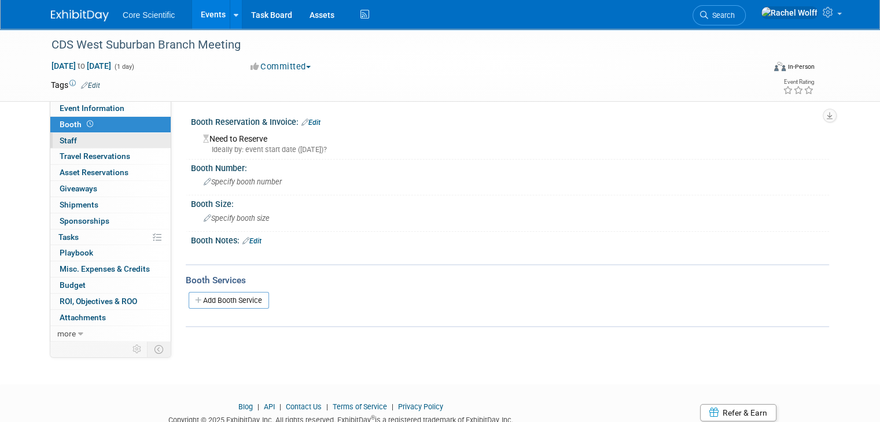
click at [102, 139] on link "0 Staff 0" at bounding box center [110, 141] width 120 height 16
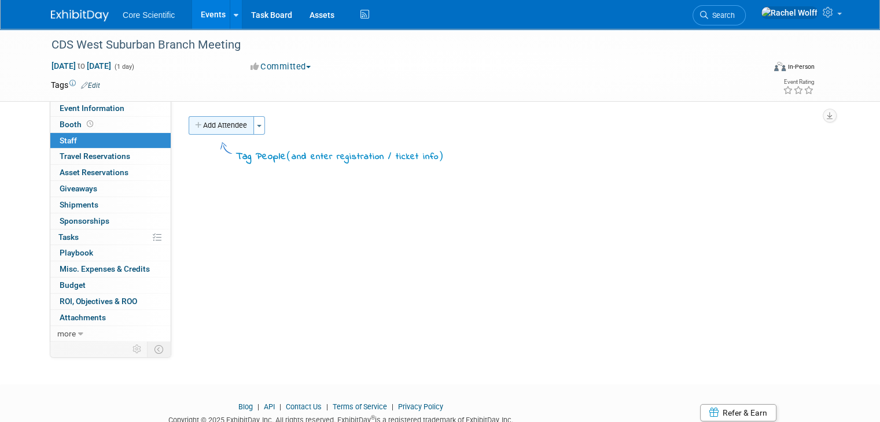
click at [224, 126] on button "Add Attendee" at bounding box center [221, 125] width 65 height 19
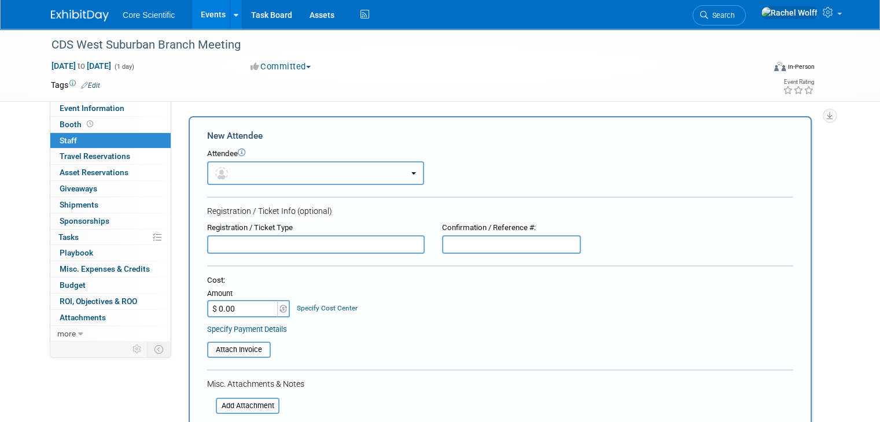
click at [279, 179] on button "button" at bounding box center [315, 173] width 217 height 24
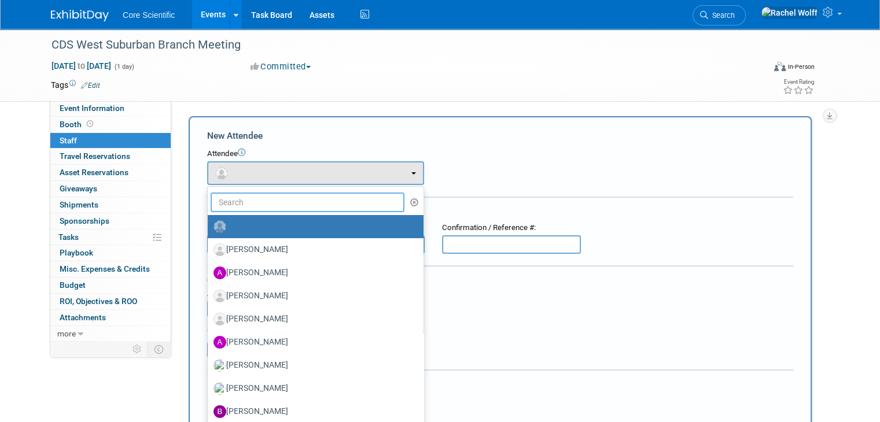
click at [277, 206] on input "text" at bounding box center [308, 203] width 194 height 20
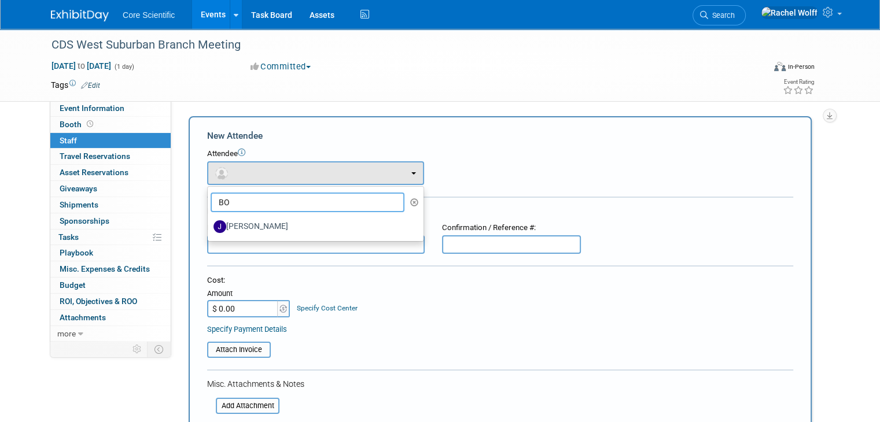
type input "B"
type input "ROBERT"
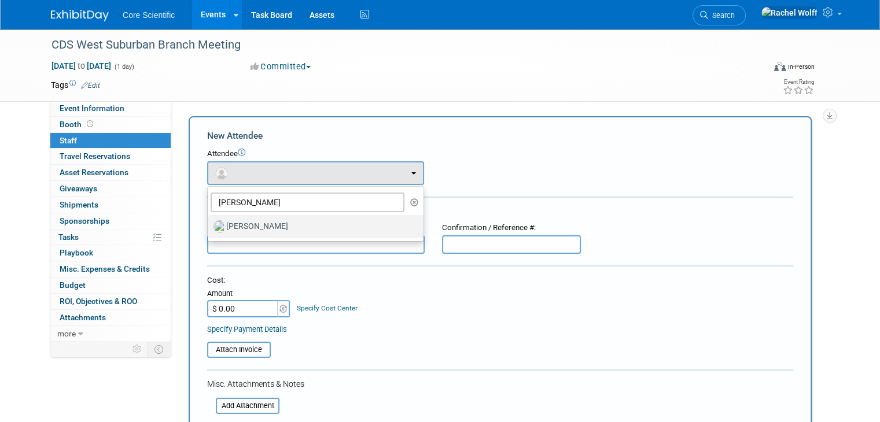
click at [268, 226] on label "Robert Dittmann" at bounding box center [312, 227] width 198 height 19
click at [209, 226] on input "Robert Dittmann" at bounding box center [206, 226] width 8 height 8
select select "0b187db6-b03f-40e5-ac82-0cf0360676f1"
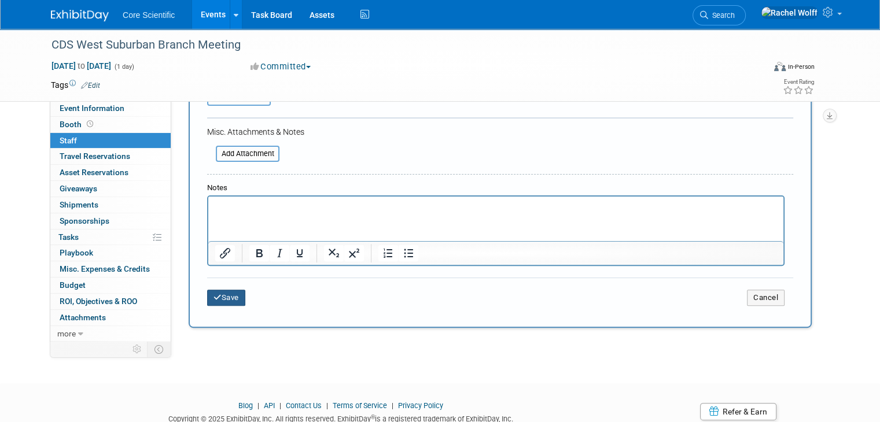
click at [224, 300] on button "Save" at bounding box center [226, 298] width 38 height 16
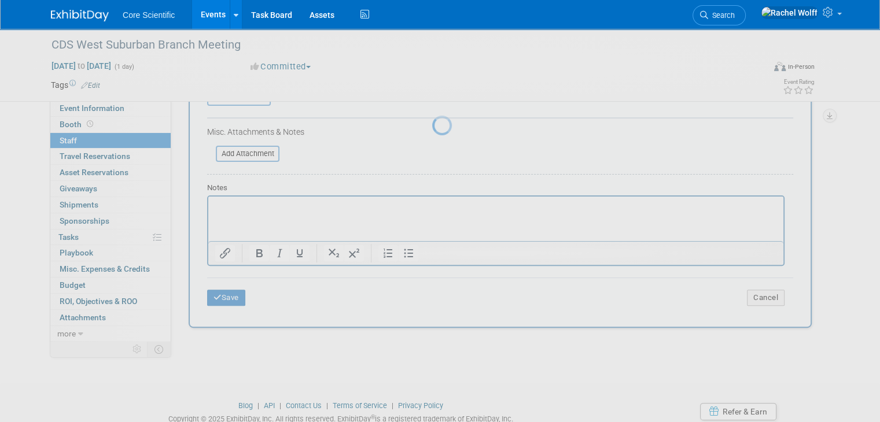
scroll to position [43, 0]
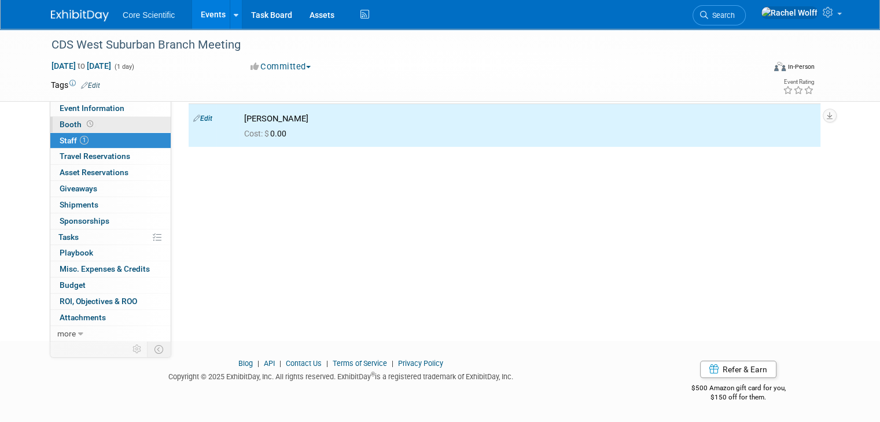
click at [128, 127] on link "Booth" at bounding box center [110, 125] width 120 height 16
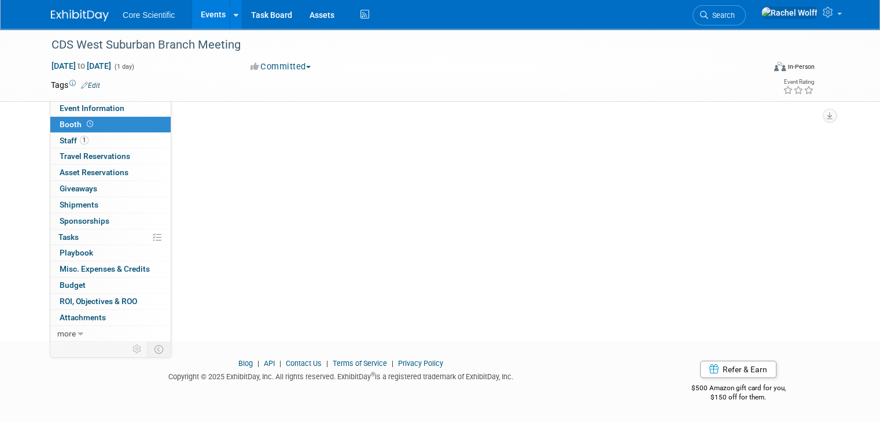
scroll to position [0, 0]
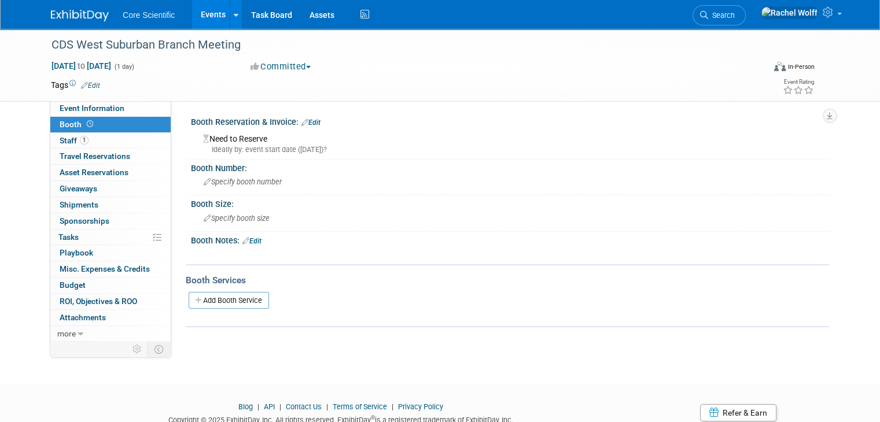
click at [301, 127] on div "Need to Reserve Ideally by: event start date (Tue. Oct 7, 2025)?" at bounding box center [510, 141] width 638 height 29
click at [303, 124] on link "Edit" at bounding box center [310, 123] width 19 height 8
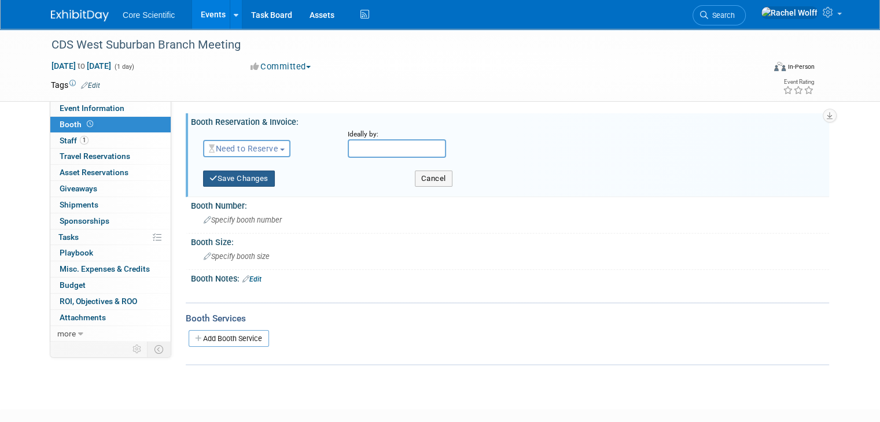
click at [224, 178] on button "Save Changes" at bounding box center [239, 179] width 72 height 16
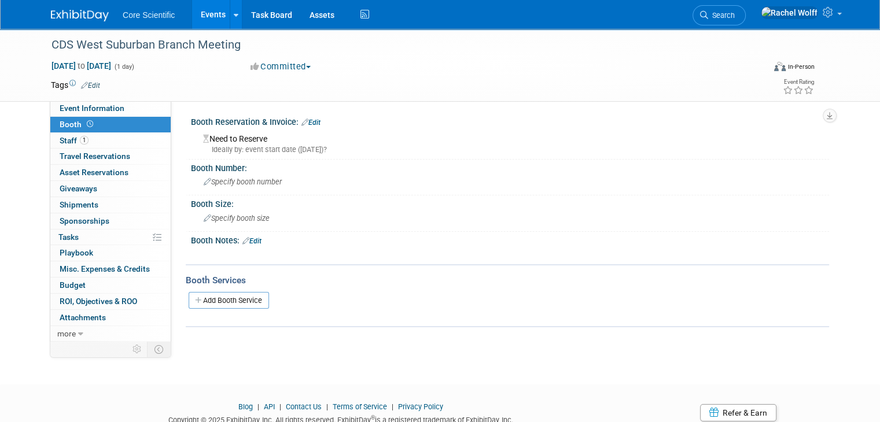
click at [315, 116] on div "Booth Reservation & Invoice: Edit" at bounding box center [510, 120] width 638 height 15
click at [310, 121] on link "Edit" at bounding box center [310, 123] width 19 height 8
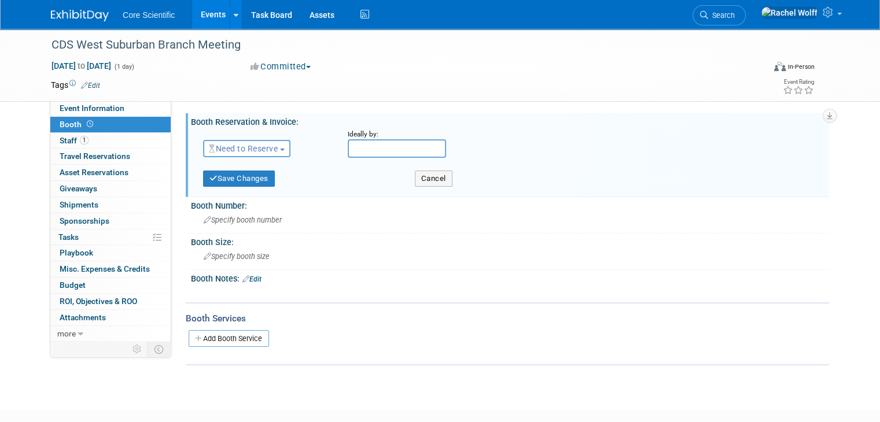
click at [255, 148] on span "Need to Reserve" at bounding box center [243, 148] width 69 height 9
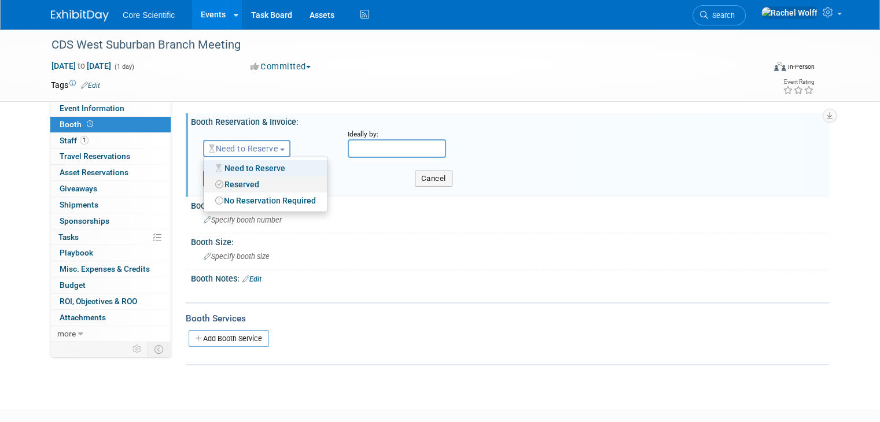
click at [253, 185] on link "Reserved" at bounding box center [266, 184] width 124 height 16
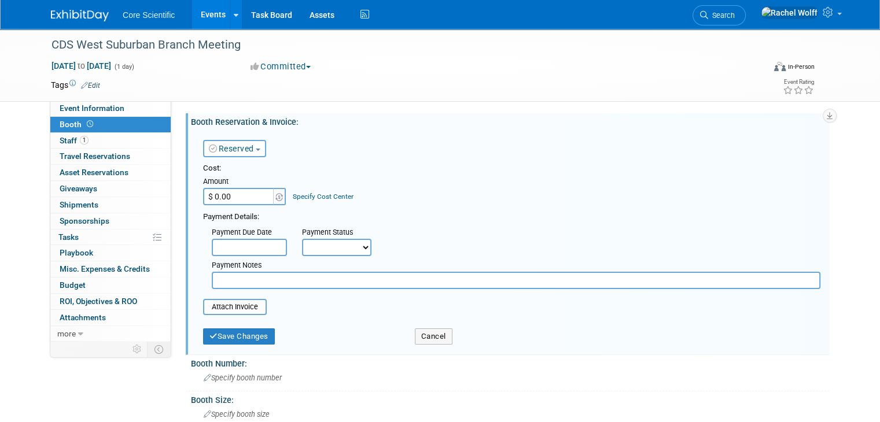
click at [228, 193] on input "$ 0.00" at bounding box center [239, 196] width 72 height 17
type input "$ 500.00"
click at [238, 312] on input "file" at bounding box center [197, 307] width 138 height 14
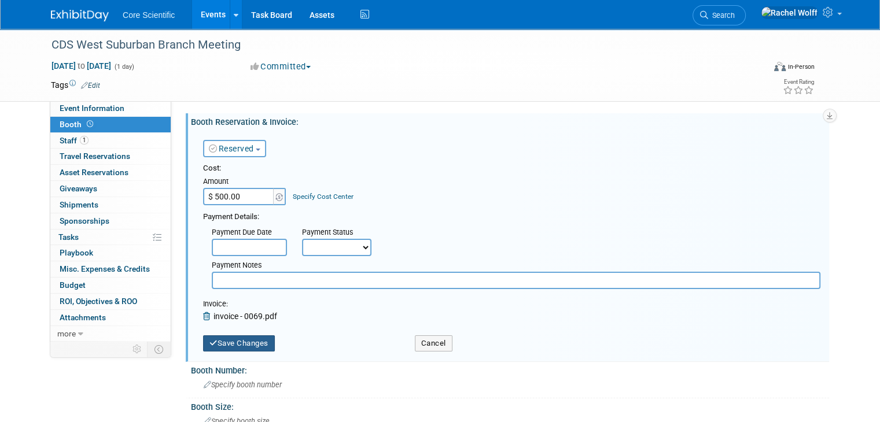
click at [241, 336] on button "Save Changes" at bounding box center [239, 344] width 72 height 16
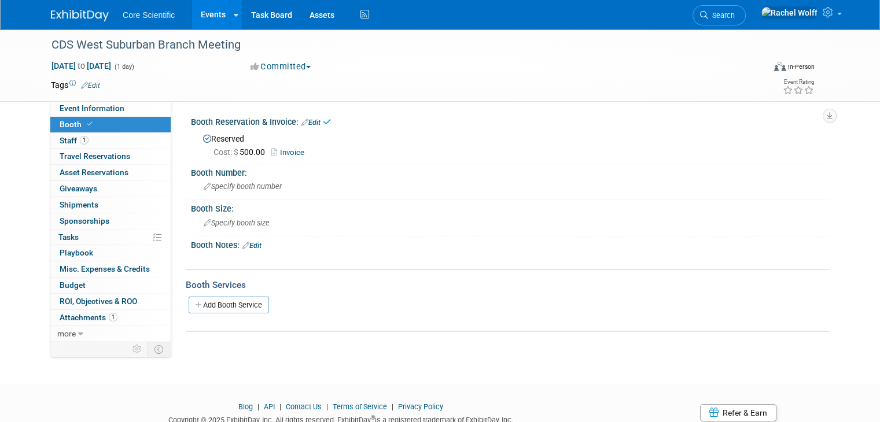
click at [288, 149] on link "Invoice" at bounding box center [290, 152] width 39 height 9
click at [110, 110] on span "Event Information" at bounding box center [92, 108] width 65 height 9
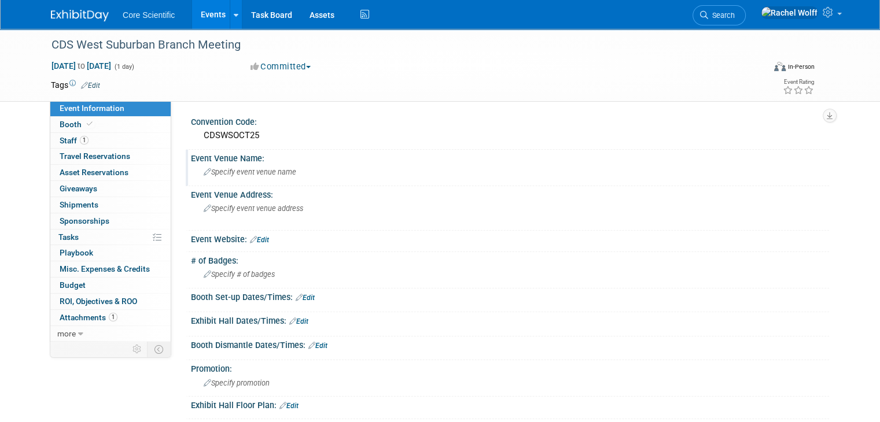
click at [310, 173] on div "Specify event venue name" at bounding box center [510, 172] width 621 height 18
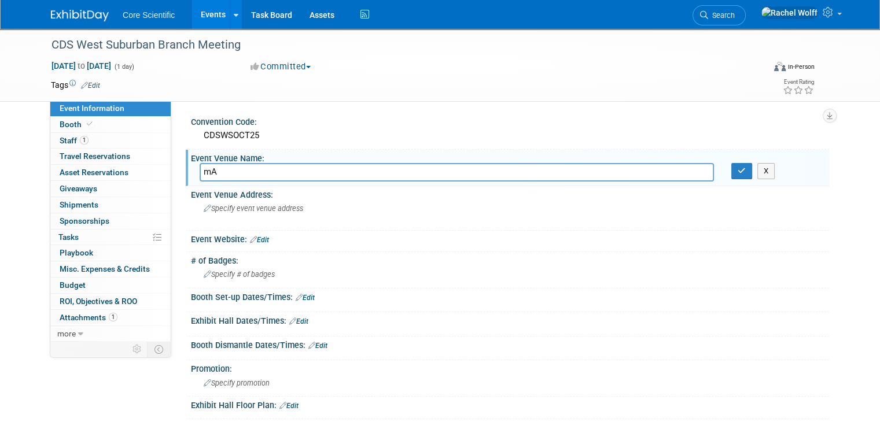
type input "m"
type input "Maggiano's Naperville"
click at [749, 176] on button "button" at bounding box center [741, 171] width 21 height 16
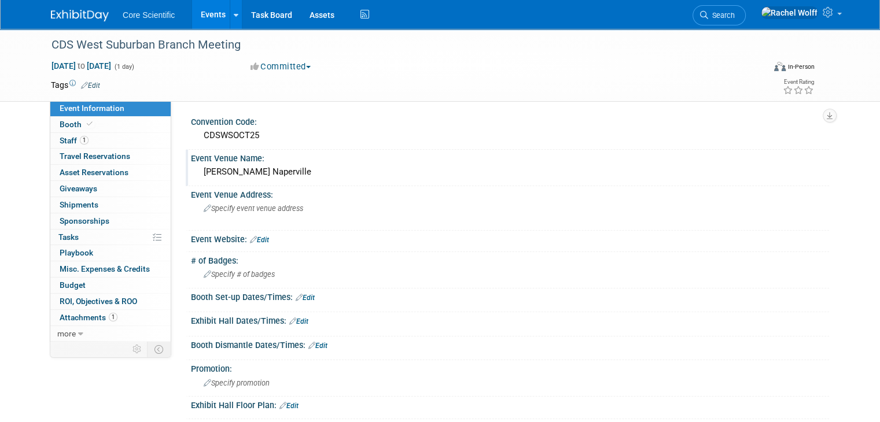
click at [255, 178] on div "Maggiano's Naperville" at bounding box center [510, 172] width 621 height 18
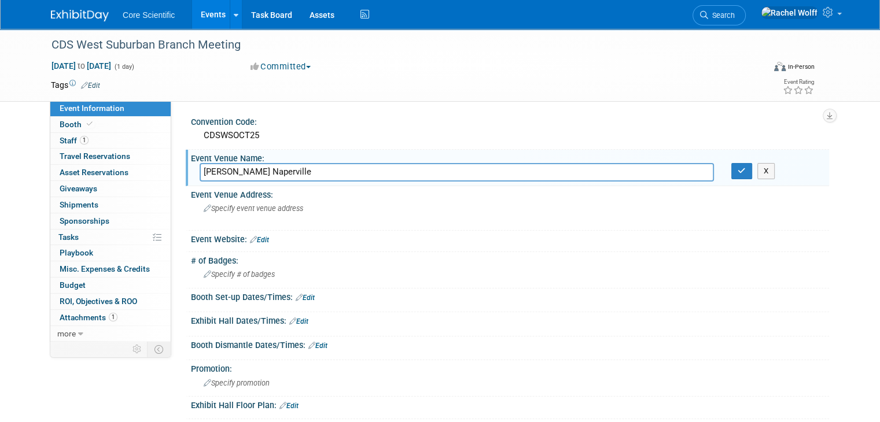
click at [255, 178] on input "Maggiano's Naperville" at bounding box center [457, 172] width 514 height 18
type input "Maggiano's Little Italy"
click at [745, 171] on icon "button" at bounding box center [742, 171] width 8 height 8
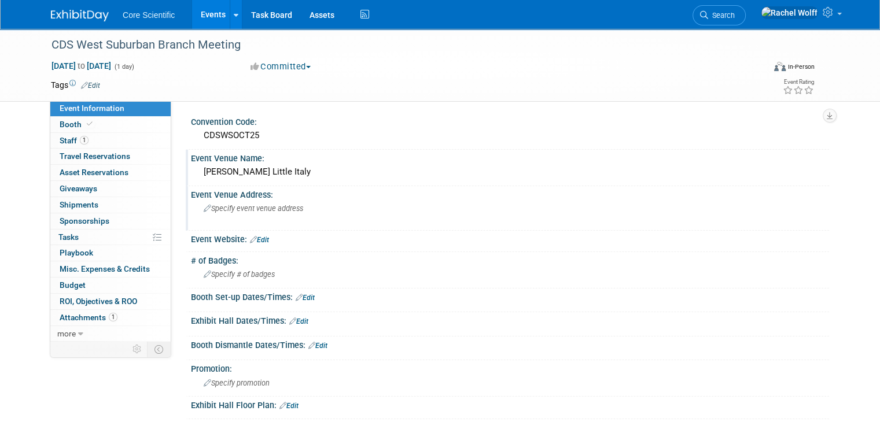
click at [257, 207] on span "Specify event venue address" at bounding box center [254, 208] width 100 height 9
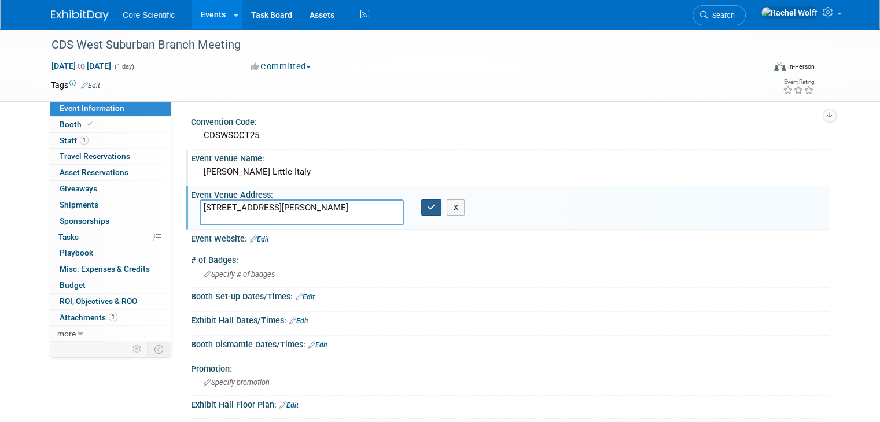
type textarea "[STREET_ADDRESS][PERSON_NAME]"
click at [423, 209] on button "button" at bounding box center [431, 208] width 21 height 16
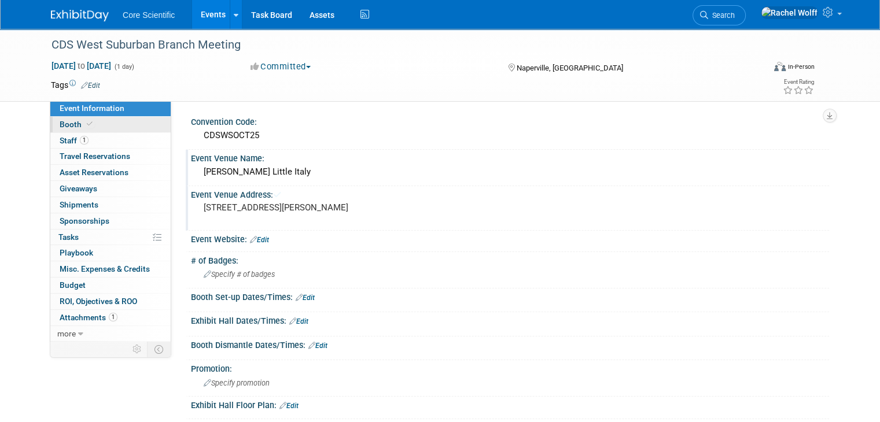
click at [60, 120] on span "Booth" at bounding box center [77, 124] width 35 height 9
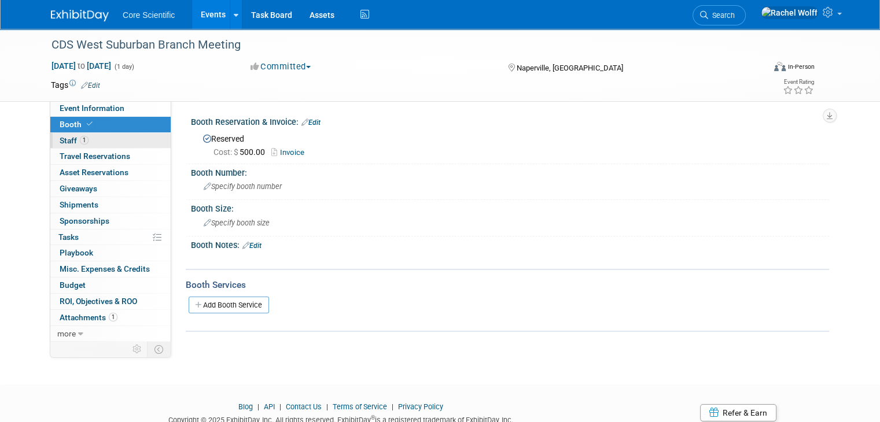
click at [60, 140] on span "Staff 1" at bounding box center [74, 140] width 29 height 9
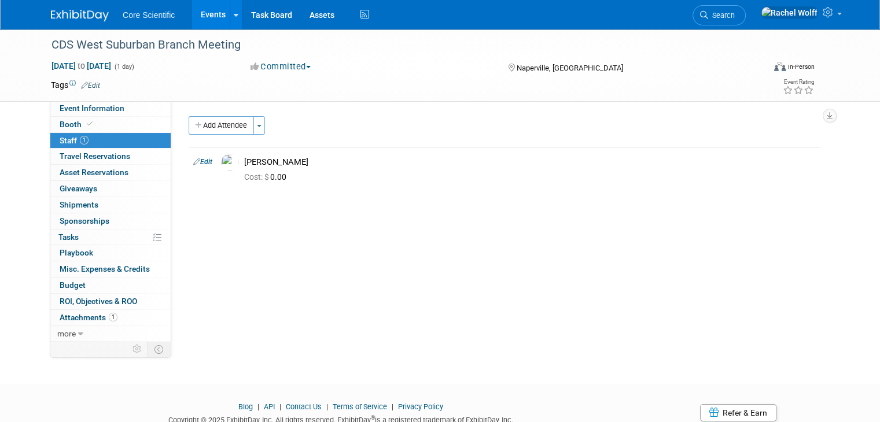
click at [74, 12] on img at bounding box center [80, 16] width 58 height 12
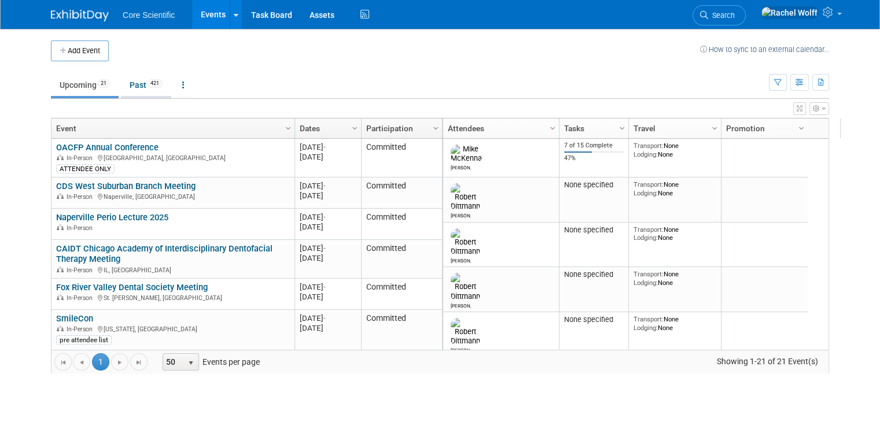
click at [126, 84] on link "Past 421" at bounding box center [146, 85] width 50 height 22
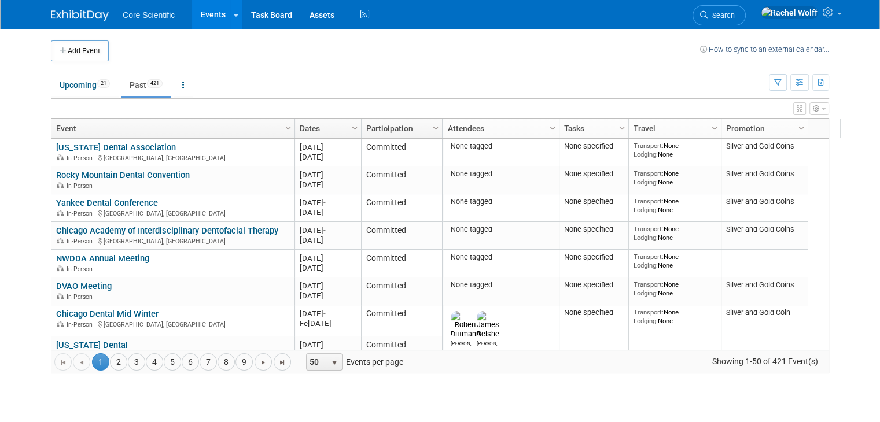
click at [318, 127] on link "Dates" at bounding box center [327, 129] width 54 height 20
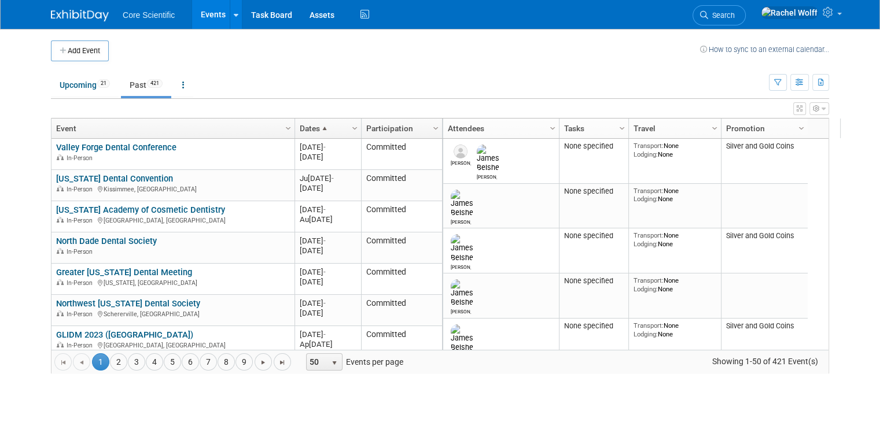
click at [320, 127] on span at bounding box center [324, 128] width 9 height 9
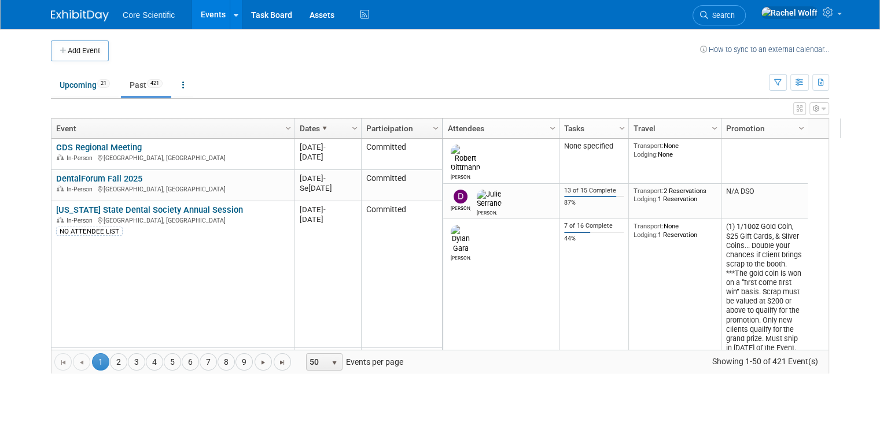
click at [320, 127] on span at bounding box center [324, 128] width 9 height 9
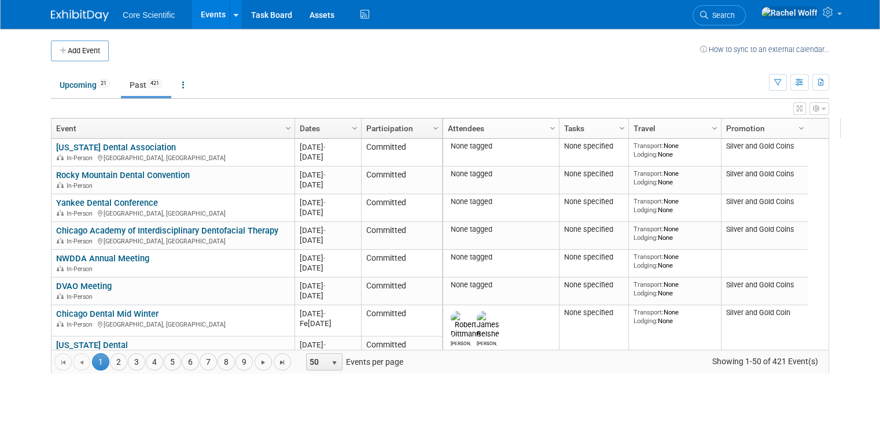
click at [318, 127] on link "Dates" at bounding box center [327, 129] width 54 height 20
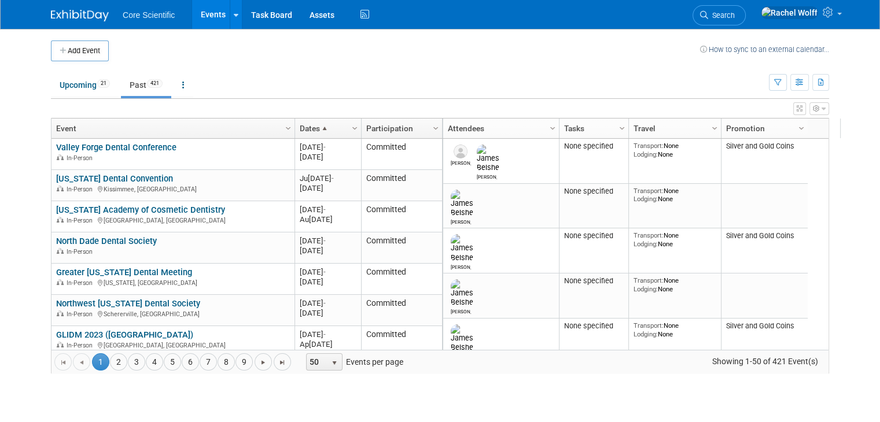
click at [320, 128] on span at bounding box center [324, 128] width 9 height 9
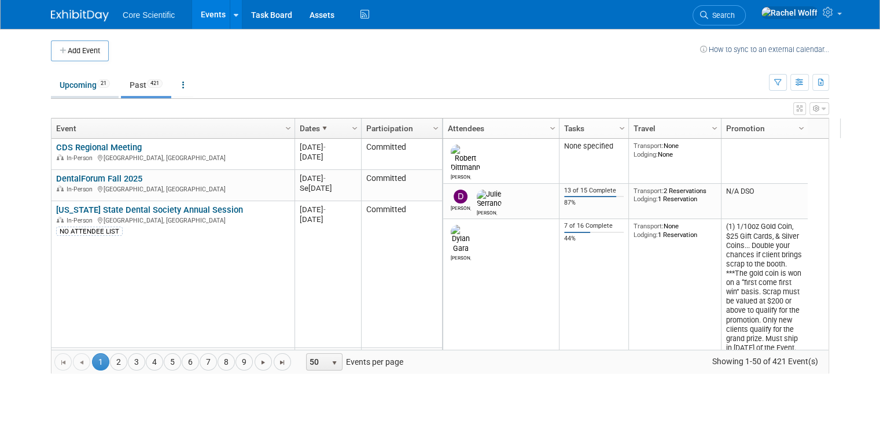
click at [66, 90] on link "Upcoming 21" at bounding box center [85, 85] width 68 height 22
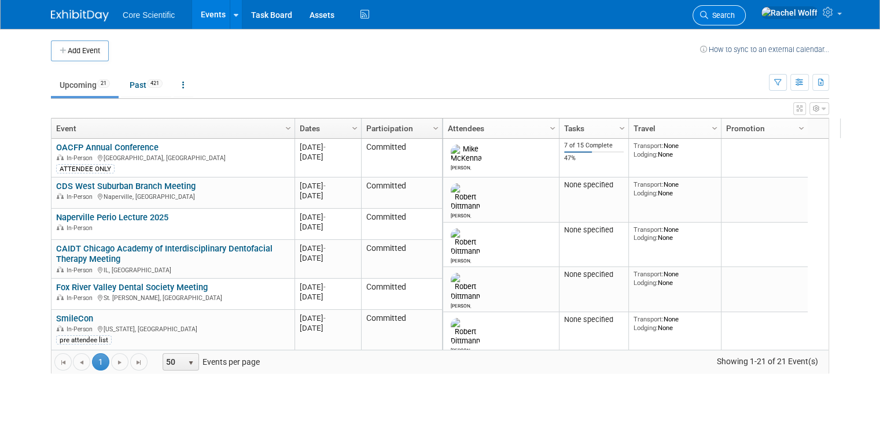
click at [735, 17] on span "Search" at bounding box center [721, 15] width 27 height 9
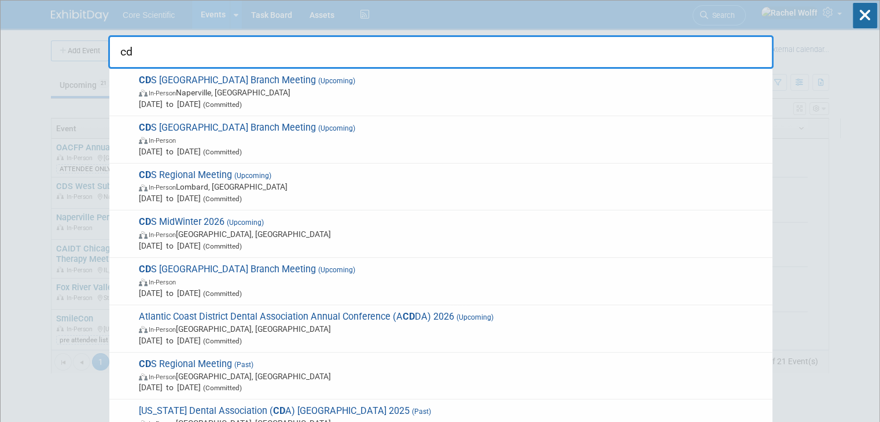
type input "c"
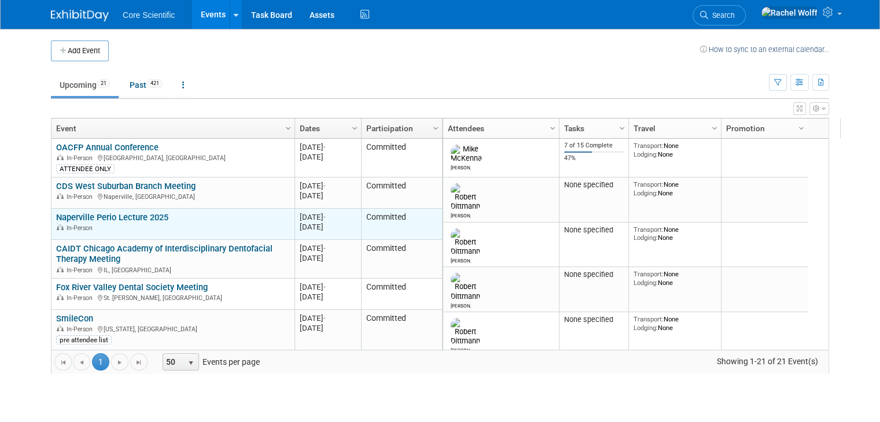
click at [142, 213] on link "Naperville Perio Lecture 2025" at bounding box center [112, 217] width 112 height 10
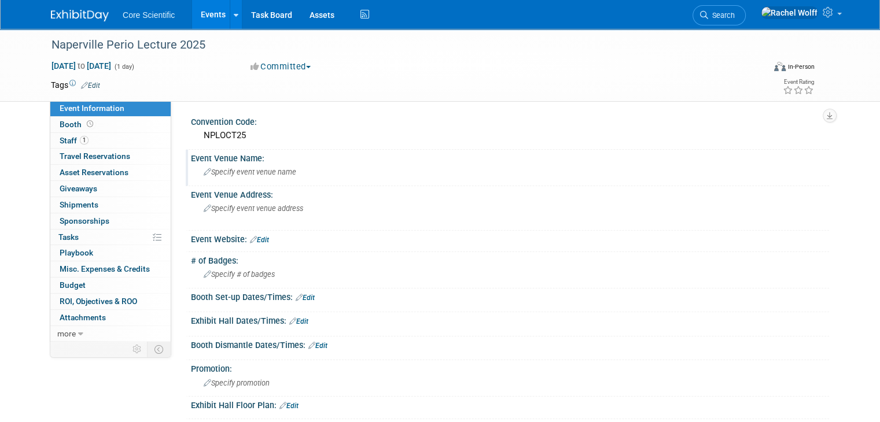
click at [237, 166] on div "Specify event venue name" at bounding box center [510, 172] width 621 height 18
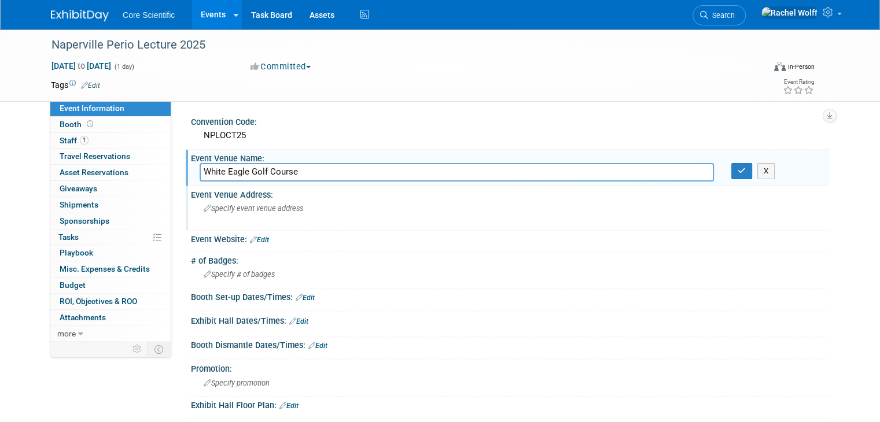
type input "White Eagle Golf Course"
click at [252, 207] on span "Specify event venue address" at bounding box center [254, 208] width 100 height 9
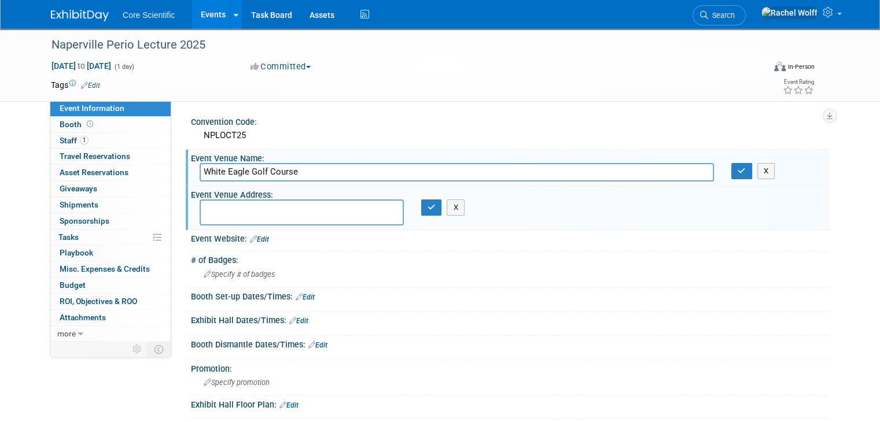
click at [320, 170] on input "White Eagle Golf Course" at bounding box center [457, 172] width 514 height 18
click at [746, 173] on icon "button" at bounding box center [742, 171] width 8 height 8
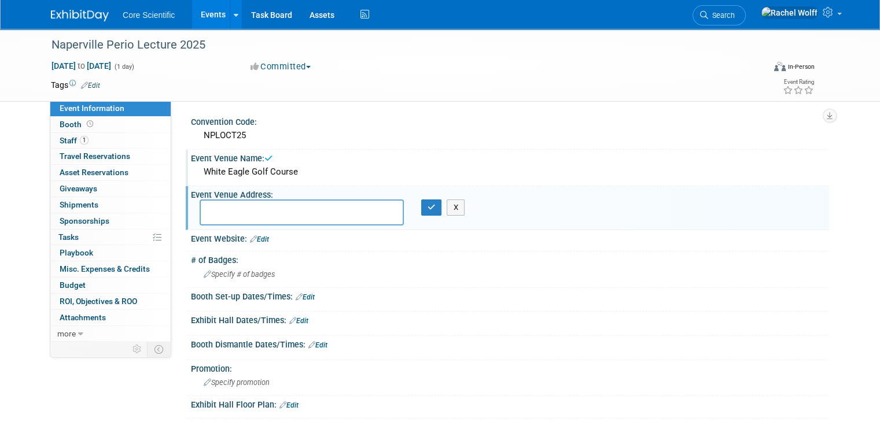
click at [261, 219] on textarea at bounding box center [302, 213] width 204 height 26
drag, startPoint x: 195, startPoint y: 170, endPoint x: 351, endPoint y: 194, distance: 157.5
copy div "White Eagle Golf Course Event Venue Address: Specify event venue address X"
click at [277, 173] on div "White Eagle Golf Course" at bounding box center [510, 172] width 621 height 18
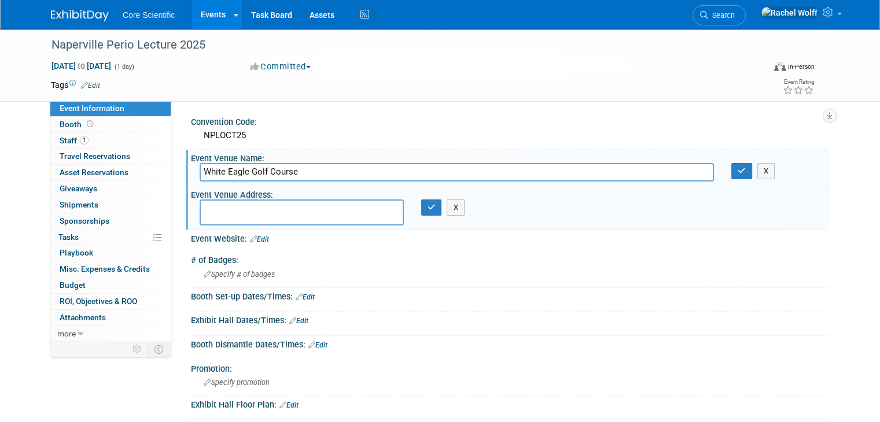
drag, startPoint x: 286, startPoint y: 172, endPoint x: 265, endPoint y: 171, distance: 21.4
click at [265, 171] on input "White Eagle Golf Course" at bounding box center [457, 172] width 514 height 18
type input "White Eagle Golf Club"
click at [746, 172] on icon "button" at bounding box center [742, 171] width 8 height 8
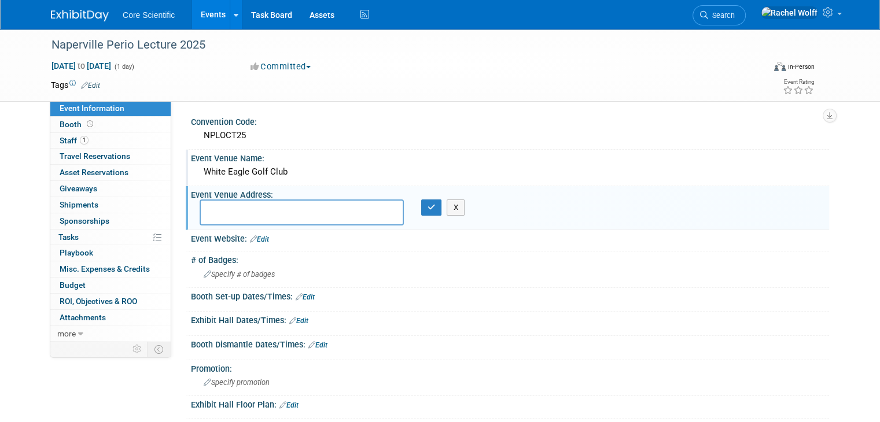
click at [293, 209] on textarea at bounding box center [302, 213] width 204 height 26
paste textarea "[STREET_ADDRESS]"
type textarea "[STREET_ADDRESS]"
click at [428, 207] on icon "button" at bounding box center [432, 208] width 8 height 8
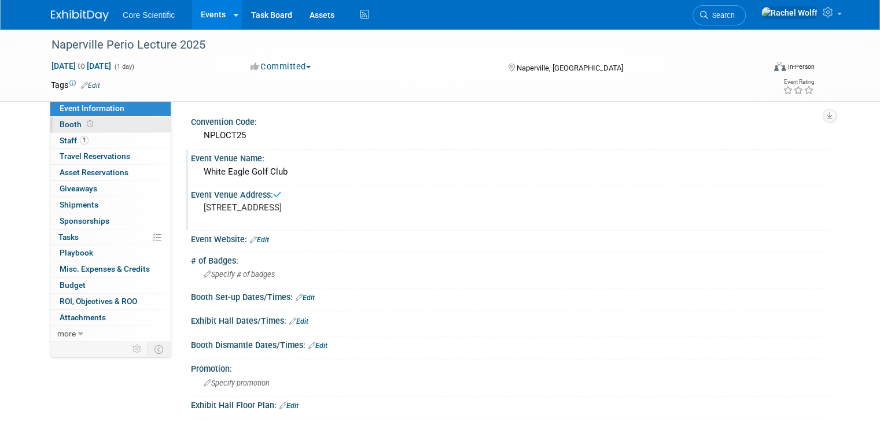
click at [107, 121] on link "Booth" at bounding box center [110, 125] width 120 height 16
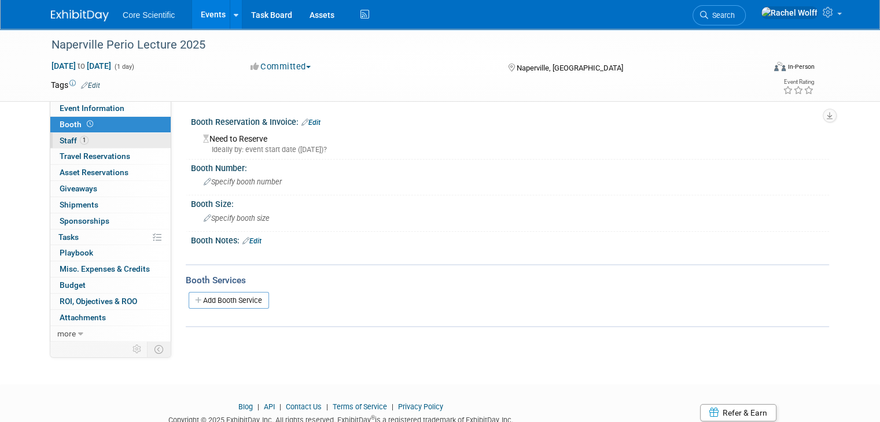
click at [104, 139] on link "1 Staff 1" at bounding box center [110, 141] width 120 height 16
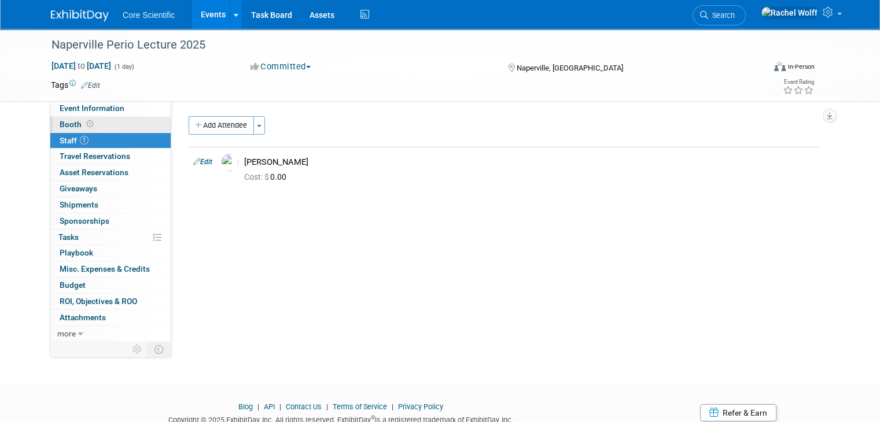
click at [101, 124] on link "Booth" at bounding box center [110, 125] width 120 height 16
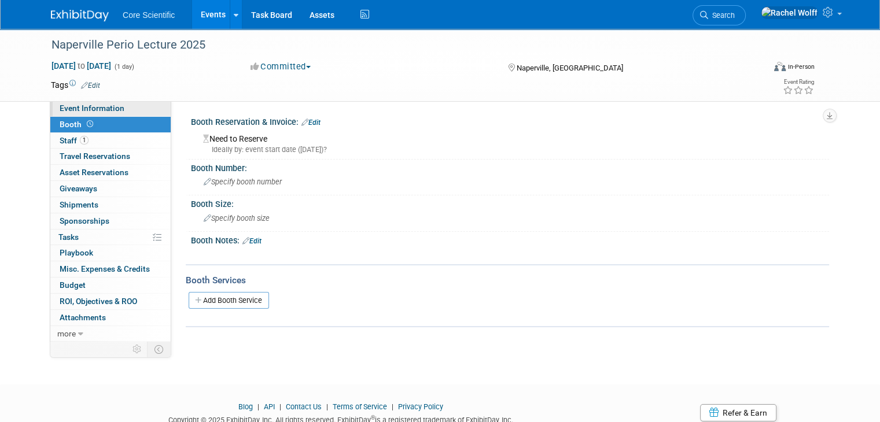
click at [108, 112] on span "Event Information" at bounding box center [92, 108] width 65 height 9
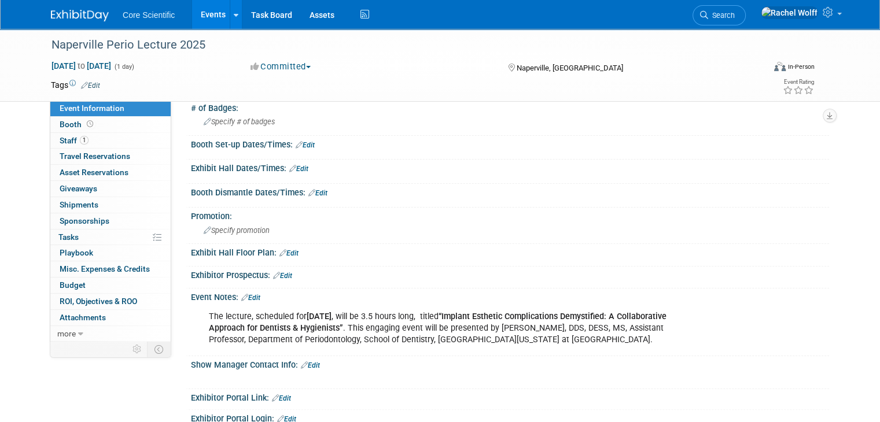
scroll to position [174, 0]
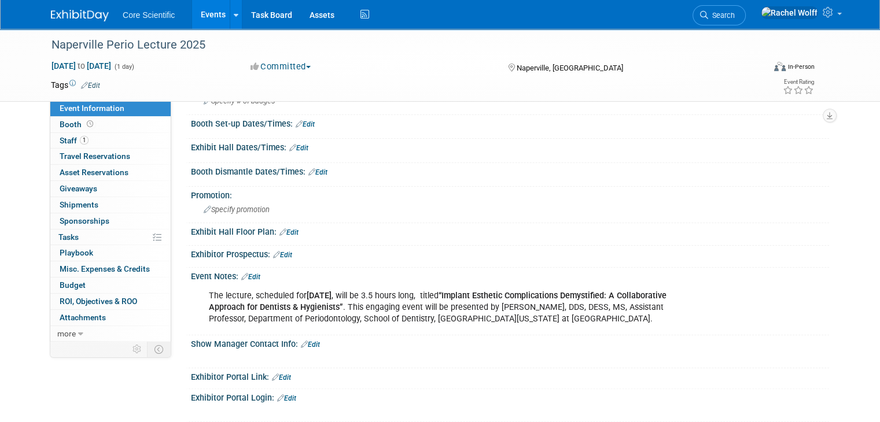
click at [389, 369] on div "Exhibitor Portal Link: Edit" at bounding box center [510, 376] width 638 height 15
click at [544, 314] on div "The lecture, scheduled for October 10, 2025 , will be 3.5 hours long, titled “I…" at bounding box center [453, 308] width 504 height 46
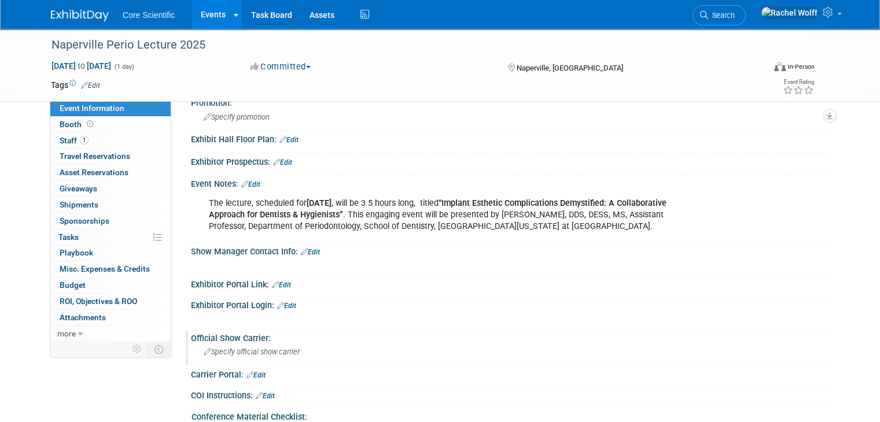
scroll to position [289, 0]
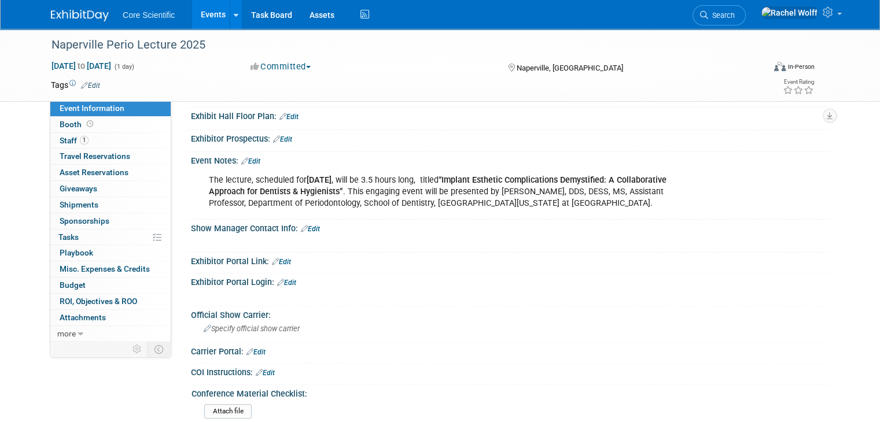
click at [301, 227] on link "Edit" at bounding box center [310, 229] width 19 height 8
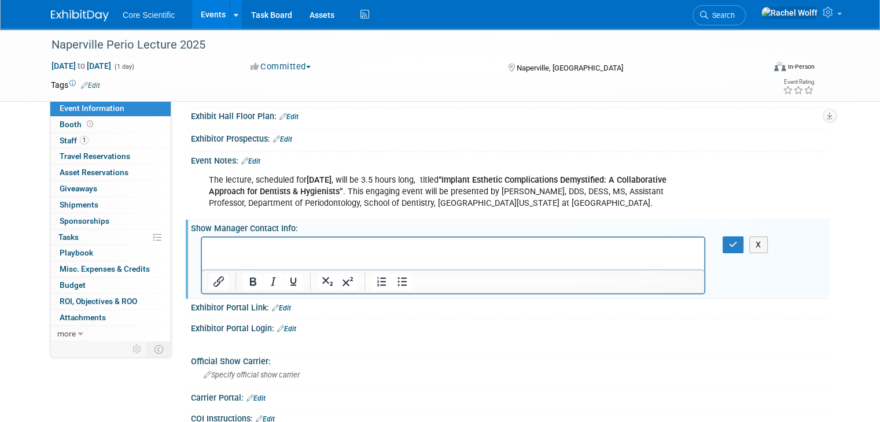
scroll to position [0, 0]
click at [738, 241] on icon "button" at bounding box center [733, 245] width 9 height 8
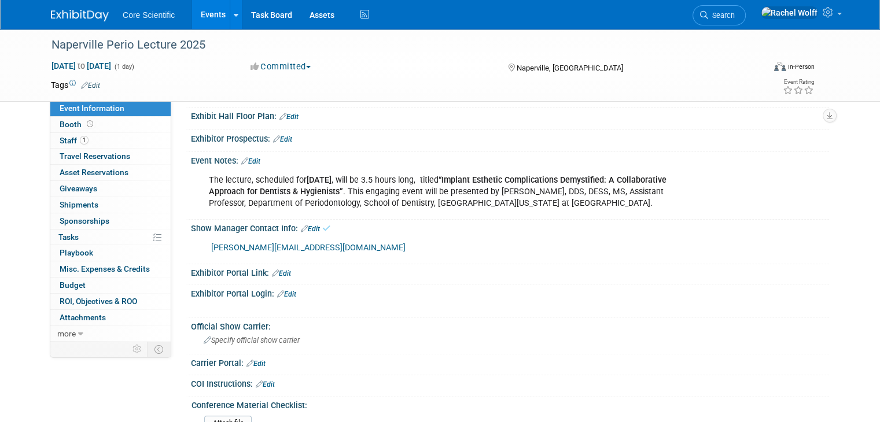
click at [665, 355] on div "Carrier Portal: Edit" at bounding box center [510, 362] width 638 height 15
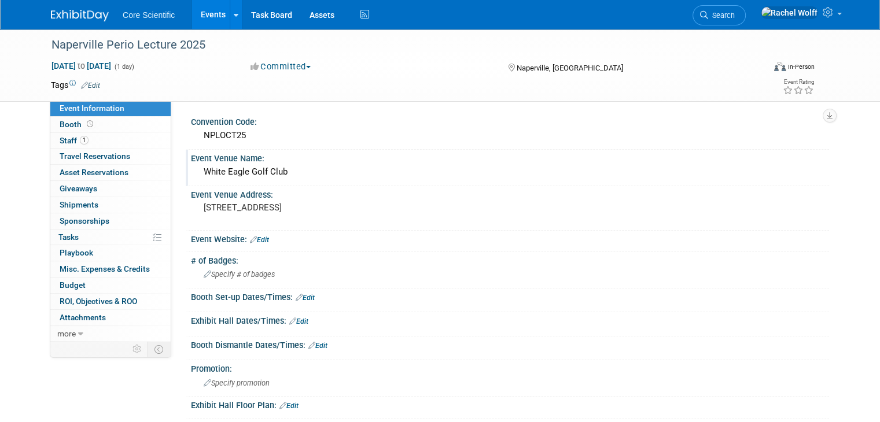
click at [227, 171] on div "White Eagle Golf Club" at bounding box center [510, 172] width 621 height 18
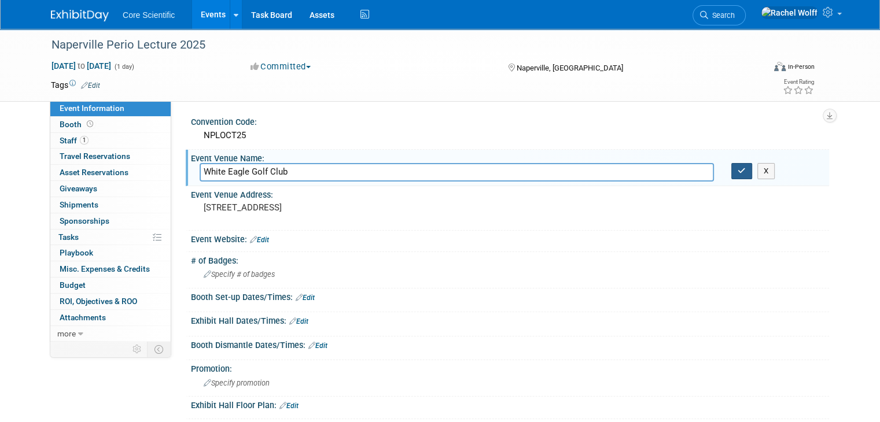
click at [738, 174] on button "button" at bounding box center [741, 171] width 21 height 16
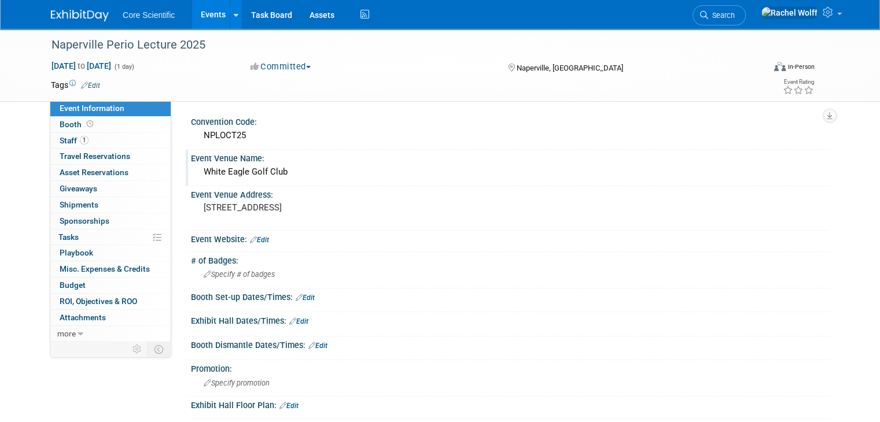
click at [58, 14] on img at bounding box center [80, 16] width 58 height 12
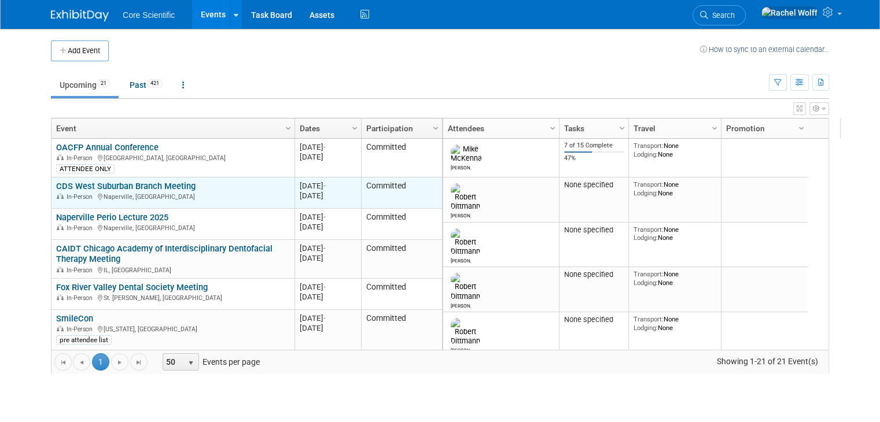
click at [162, 179] on td "CDS West Suburban Branch Meeting CDS [GEOGRAPHIC_DATA] Branch Meeting In-Person…" at bounding box center [172, 193] width 243 height 31
click at [162, 183] on link "CDS West Suburban Branch Meeting" at bounding box center [125, 186] width 139 height 10
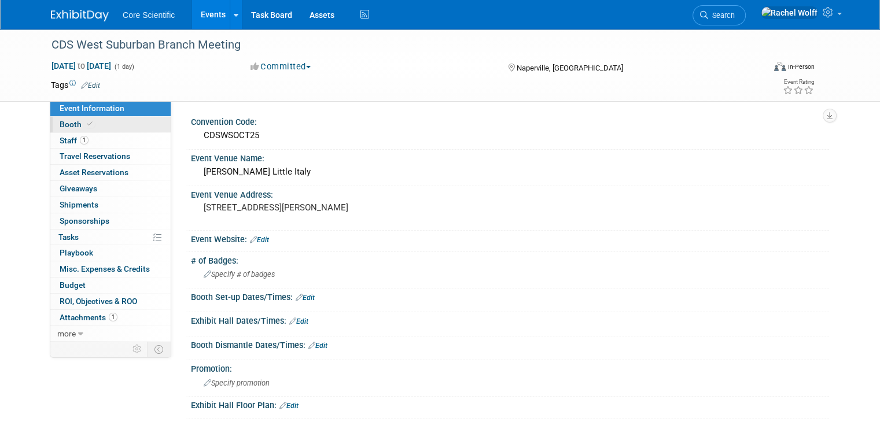
click at [100, 126] on link "Booth" at bounding box center [110, 125] width 120 height 16
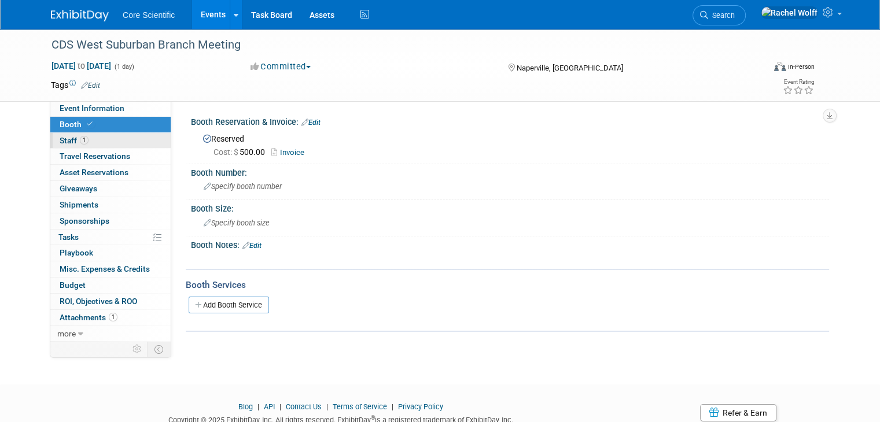
click at [100, 145] on link "1 Staff 1" at bounding box center [110, 141] width 120 height 16
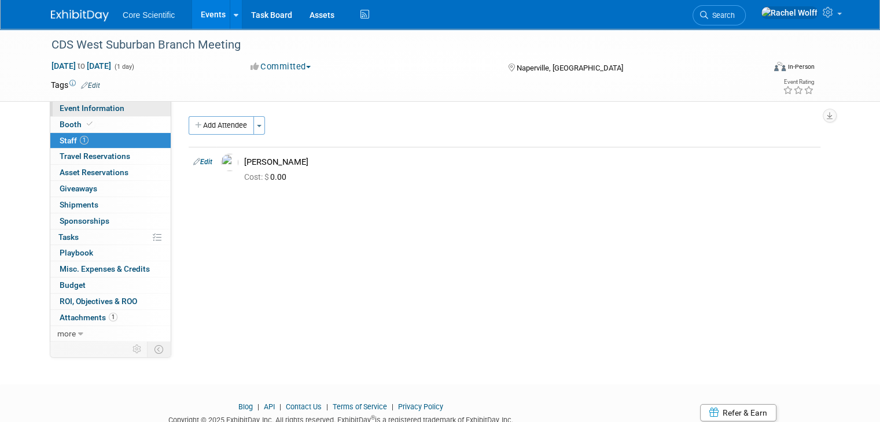
click at [104, 104] on span "Event Information" at bounding box center [92, 108] width 65 height 9
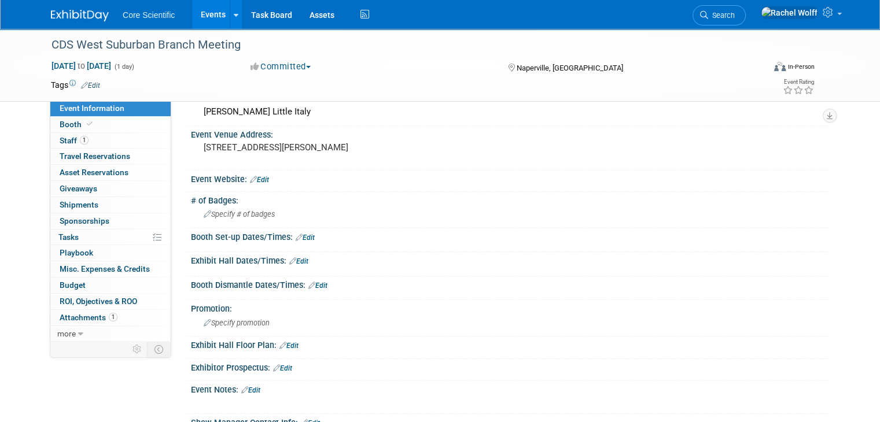
scroll to position [58, 0]
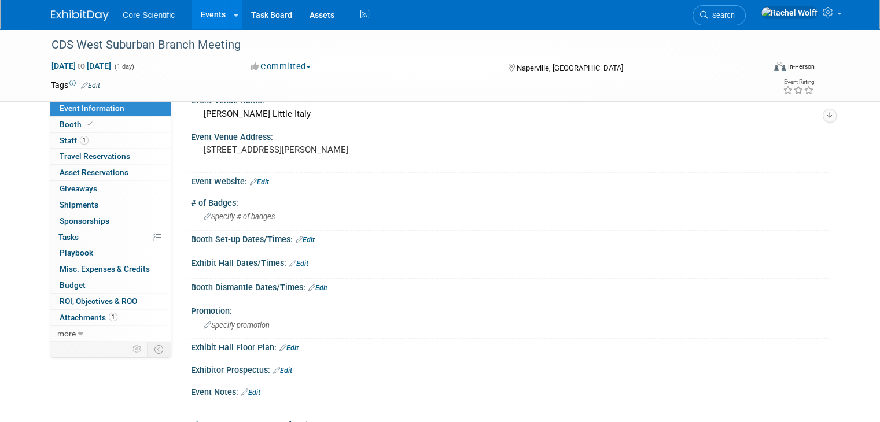
click at [60, 21] on img at bounding box center [80, 16] width 58 height 12
